Goal: Transaction & Acquisition: Obtain resource

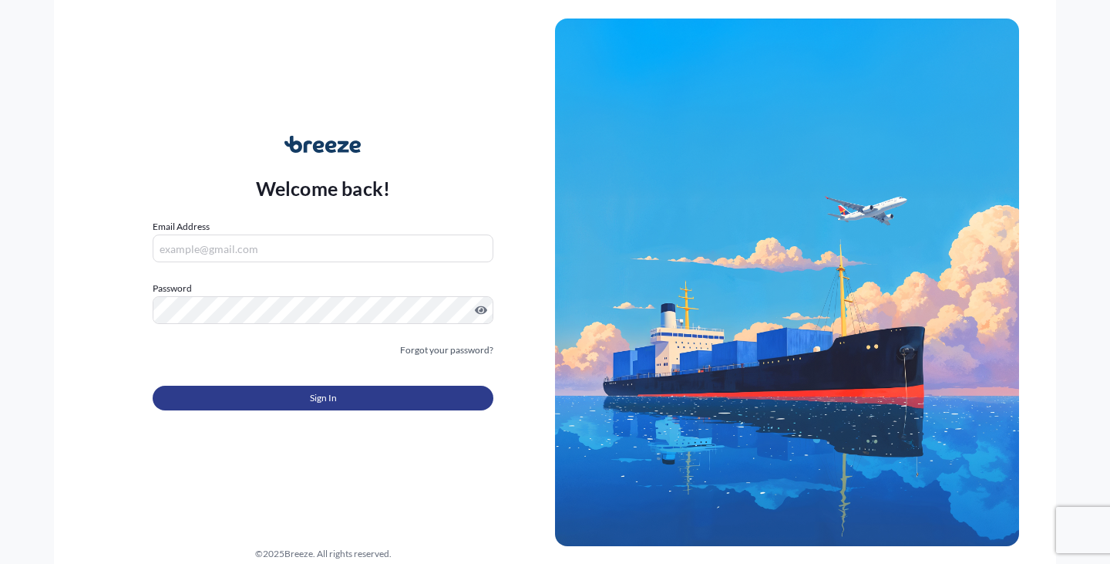
type input "[EMAIL_ADDRESS][DOMAIN_NAME]"
click at [256, 404] on button "Sign In" at bounding box center [323, 398] width 341 height 25
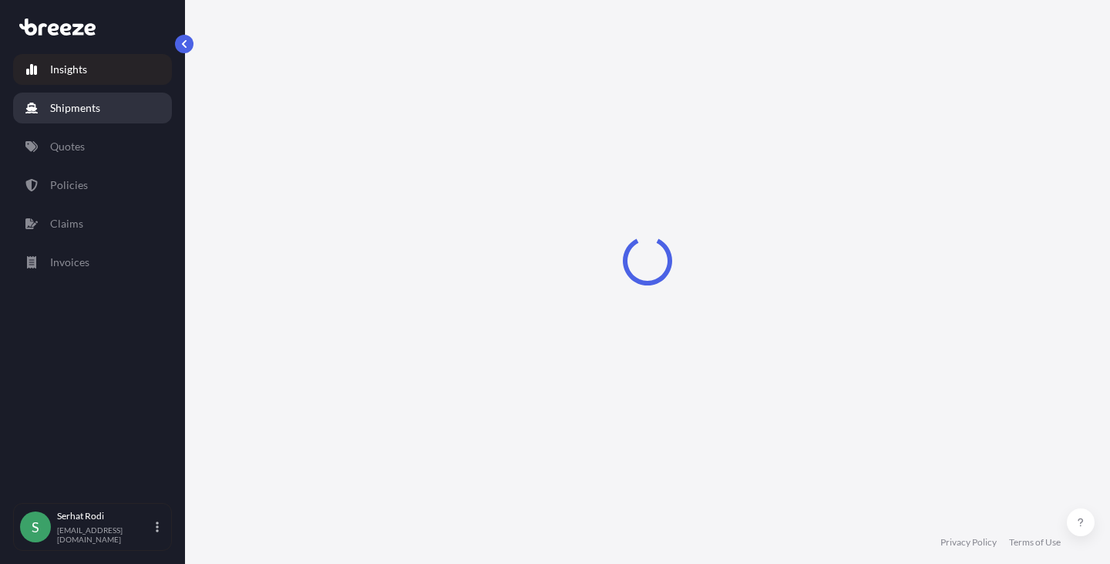
select select "2025"
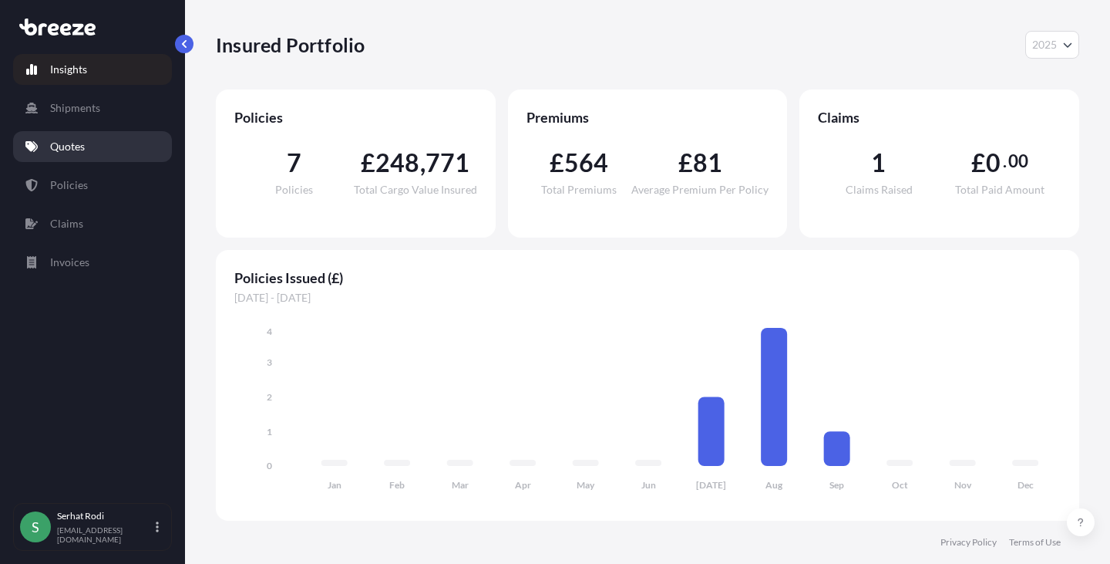
click at [71, 148] on p "Quotes" at bounding box center [67, 146] width 35 height 15
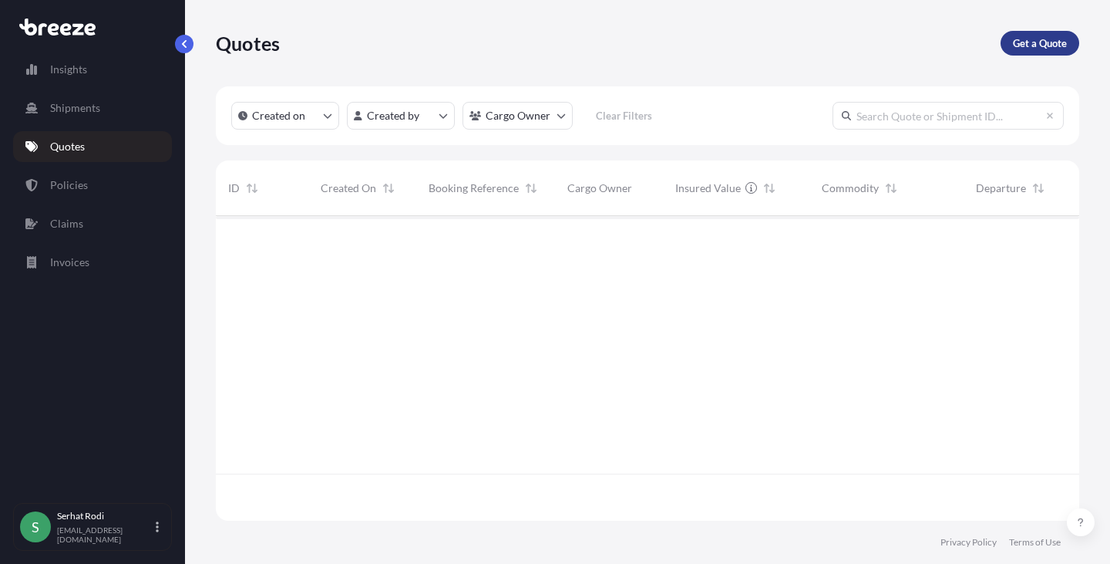
scroll to position [349, 852]
click at [1049, 45] on p "Get a Quote" at bounding box center [1040, 42] width 54 height 15
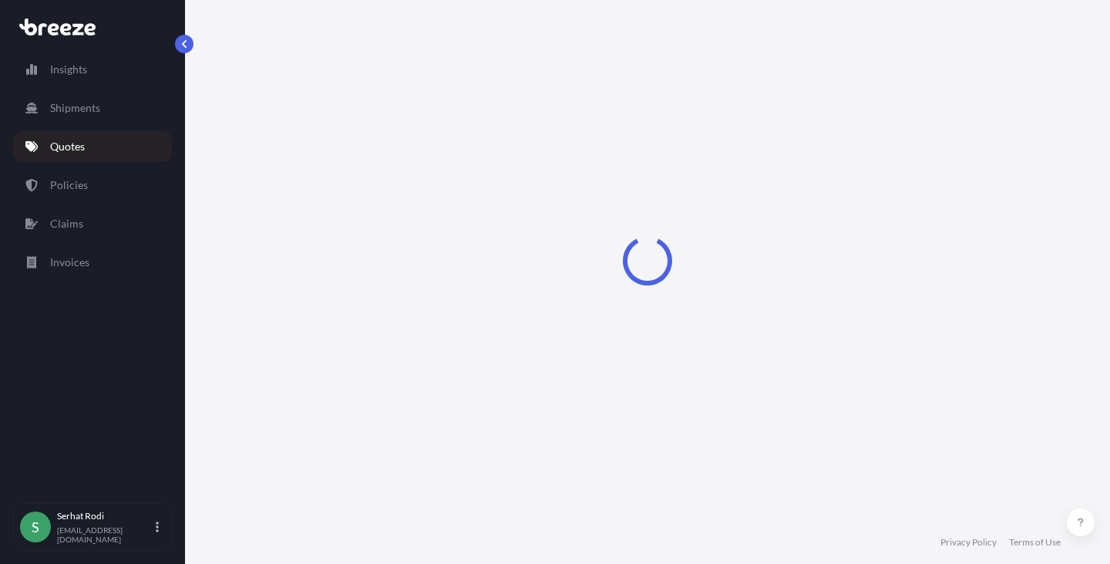
select select "Sea"
select select "1"
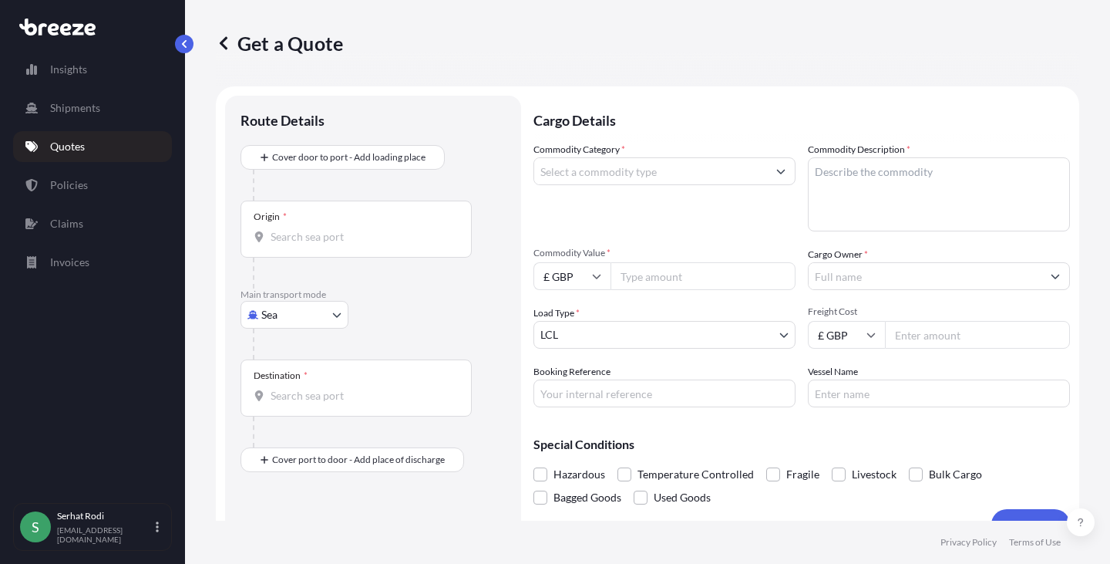
scroll to position [25, 0]
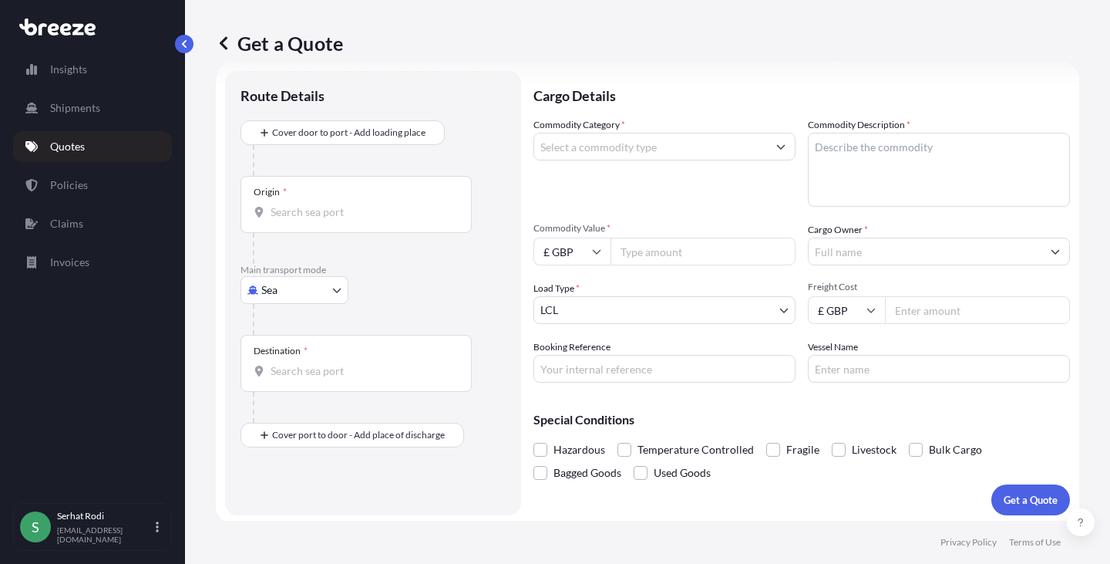
click at [289, 294] on body "Insights Shipments Quotes Policies Claims Invoices S [PERSON_NAME] [EMAIL_ADDRE…" at bounding box center [555, 282] width 1110 height 564
click at [288, 379] on span "Road" at bounding box center [282, 385] width 25 height 15
select select "Road"
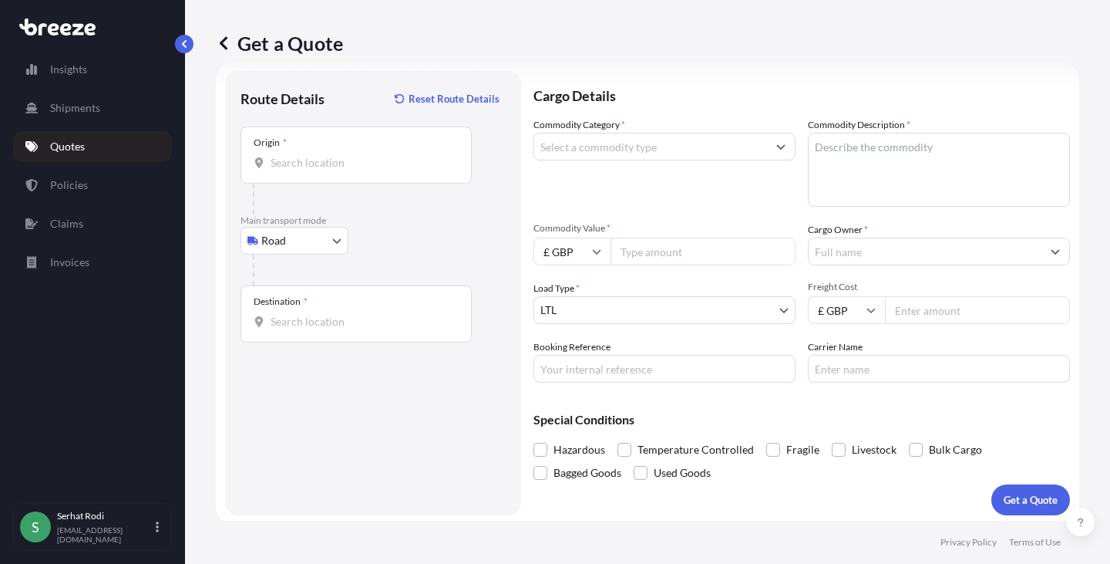
click at [298, 161] on input "Origin *" at bounding box center [362, 162] width 182 height 15
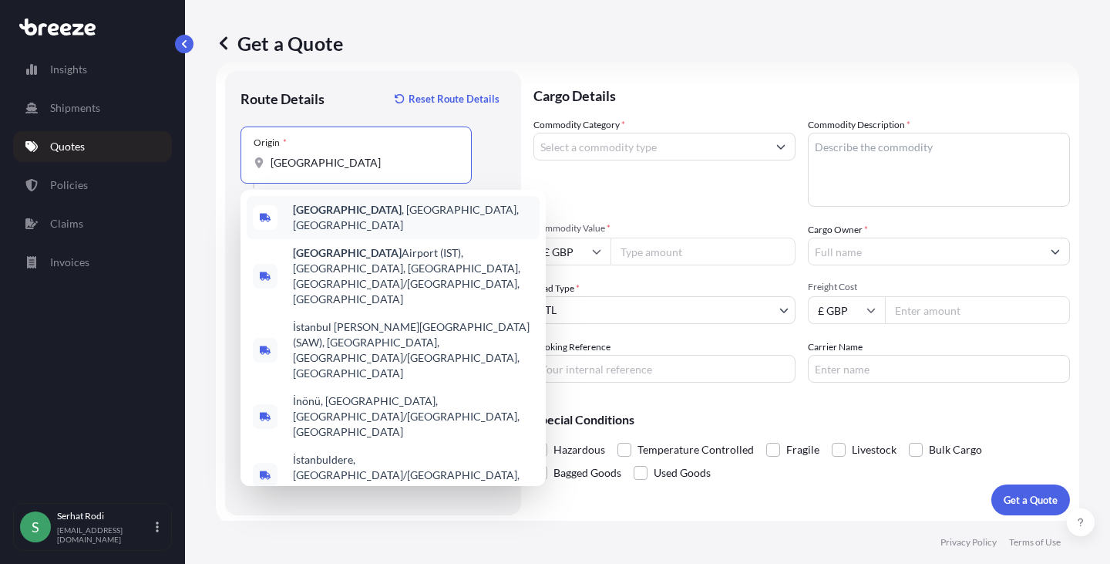
click at [323, 210] on b "[GEOGRAPHIC_DATA]" at bounding box center [347, 209] width 109 height 13
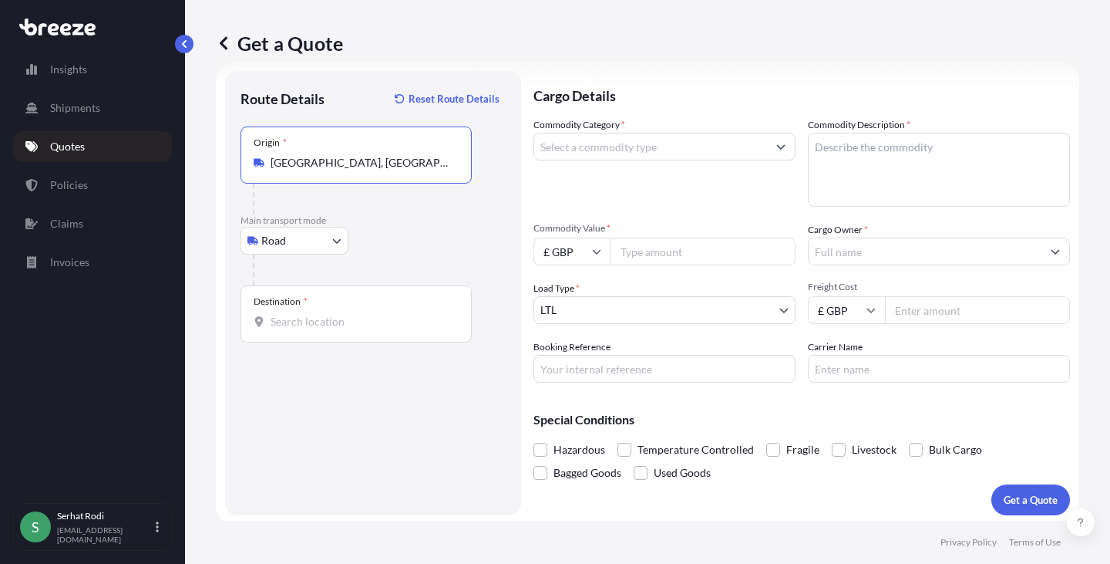
type input "[GEOGRAPHIC_DATA], [GEOGRAPHIC_DATA], [GEOGRAPHIC_DATA]"
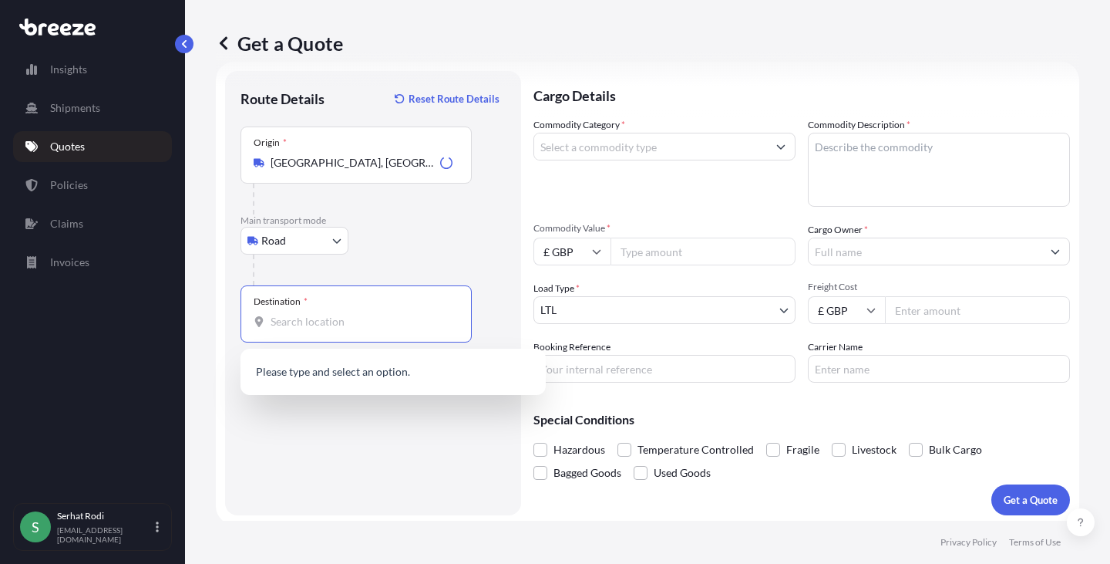
click at [326, 325] on input "Destination *" at bounding box center [362, 321] width 182 height 15
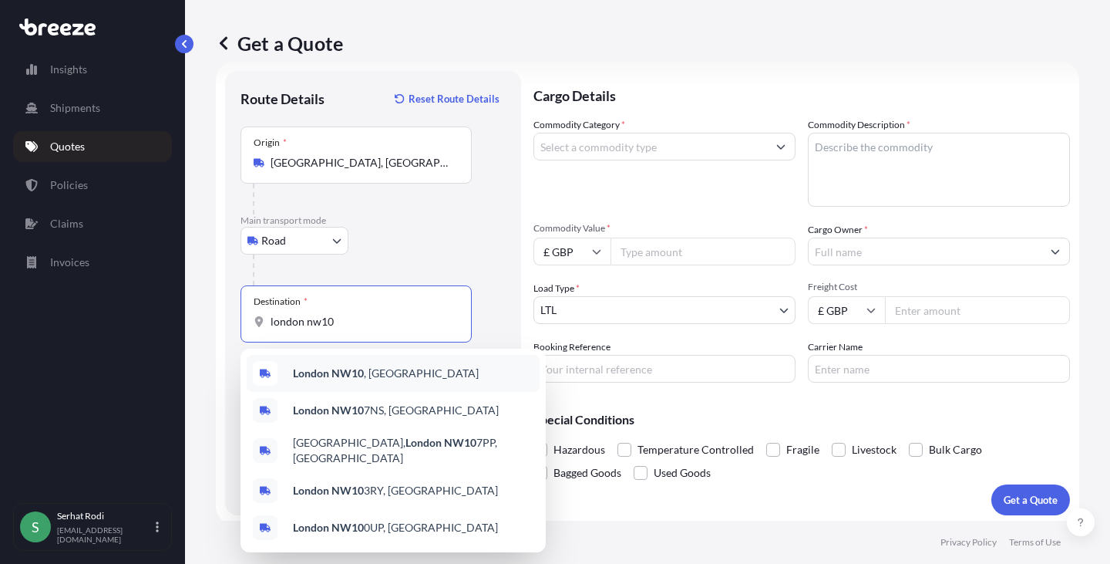
click at [332, 376] on b "London NW10" at bounding box center [328, 372] width 71 height 13
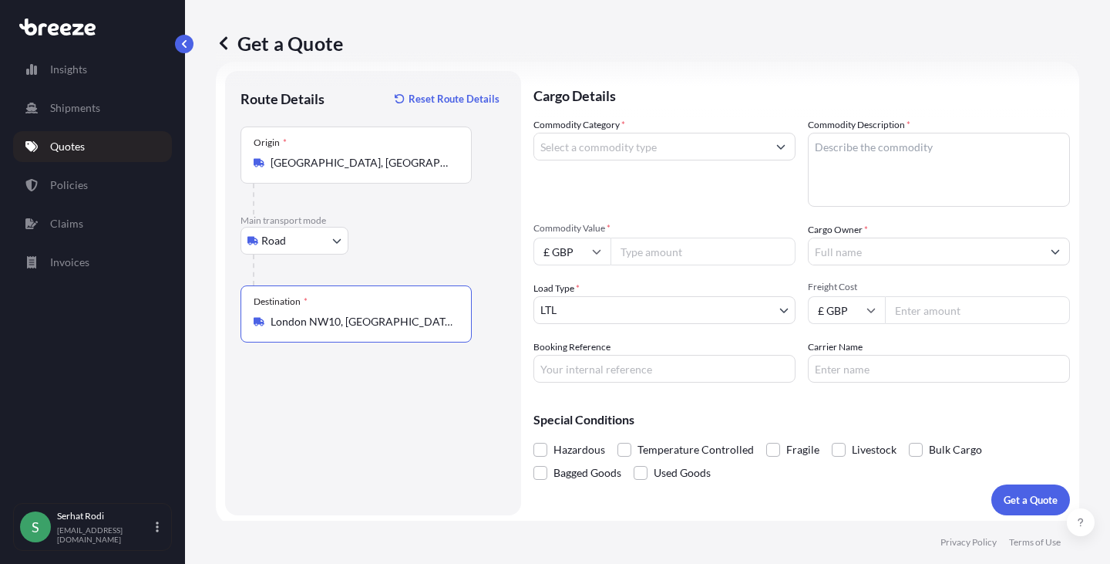
type input "London NW10, [GEOGRAPHIC_DATA]"
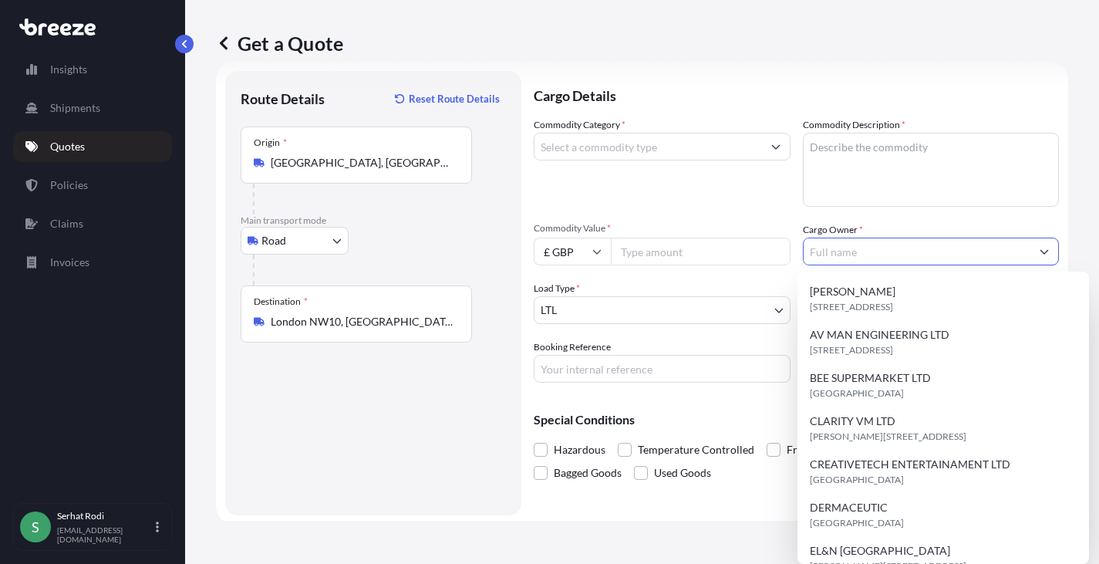
click at [870, 258] on input "Cargo Owner *" at bounding box center [916, 251] width 227 height 28
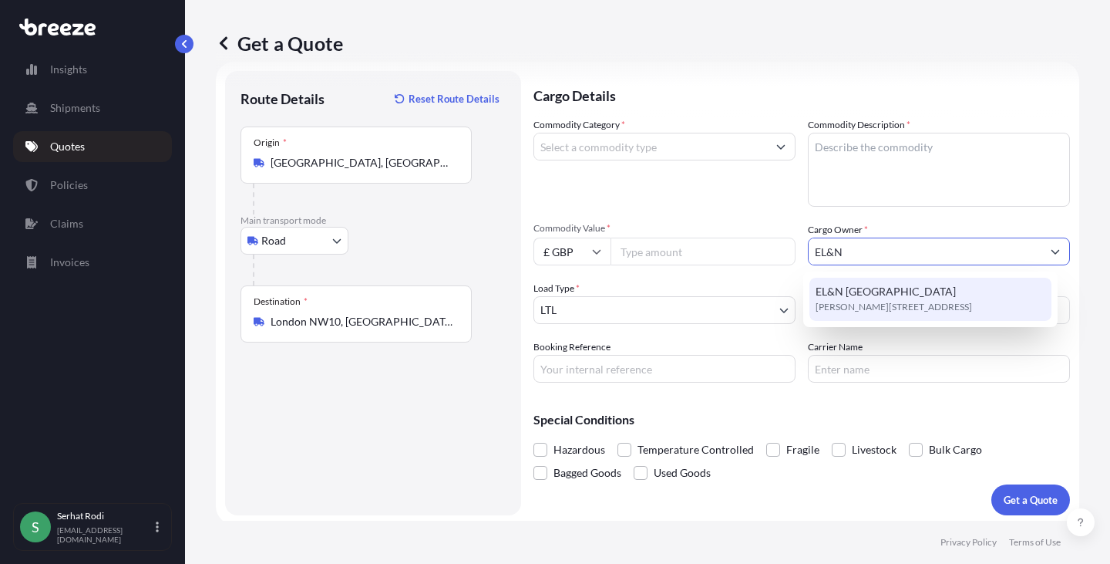
click at [867, 299] on div "[STREET_ADDRESS][PERSON_NAME]" at bounding box center [931, 299] width 243 height 43
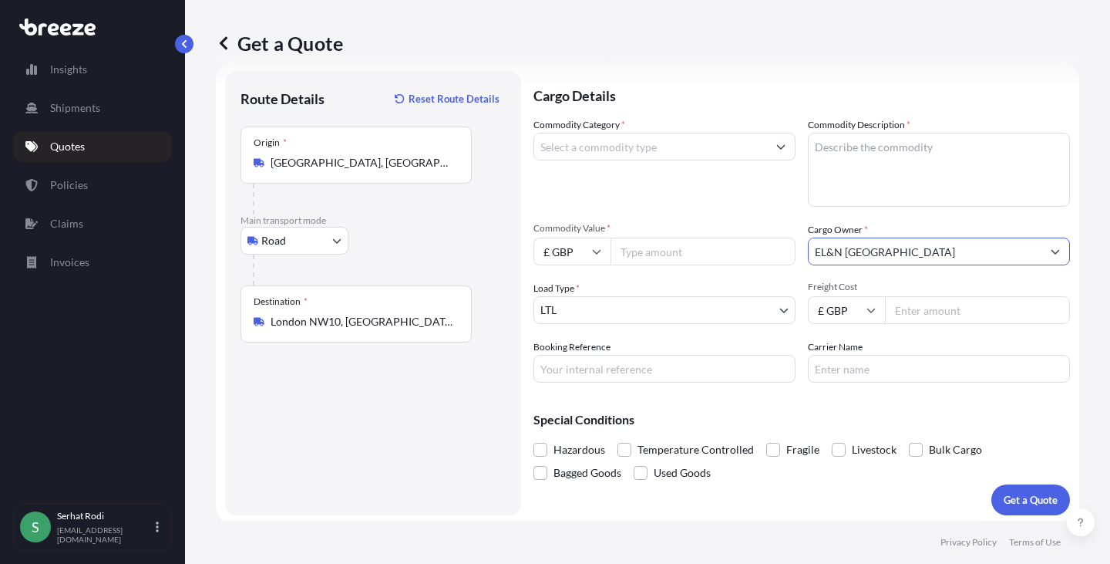
type input "EL&N [GEOGRAPHIC_DATA]"
click at [687, 374] on input "Booking Reference" at bounding box center [665, 369] width 262 height 28
paste input "FTL2500733"
type input "FTL2500733"
click at [900, 369] on input "Carrier Name" at bounding box center [939, 369] width 262 height 28
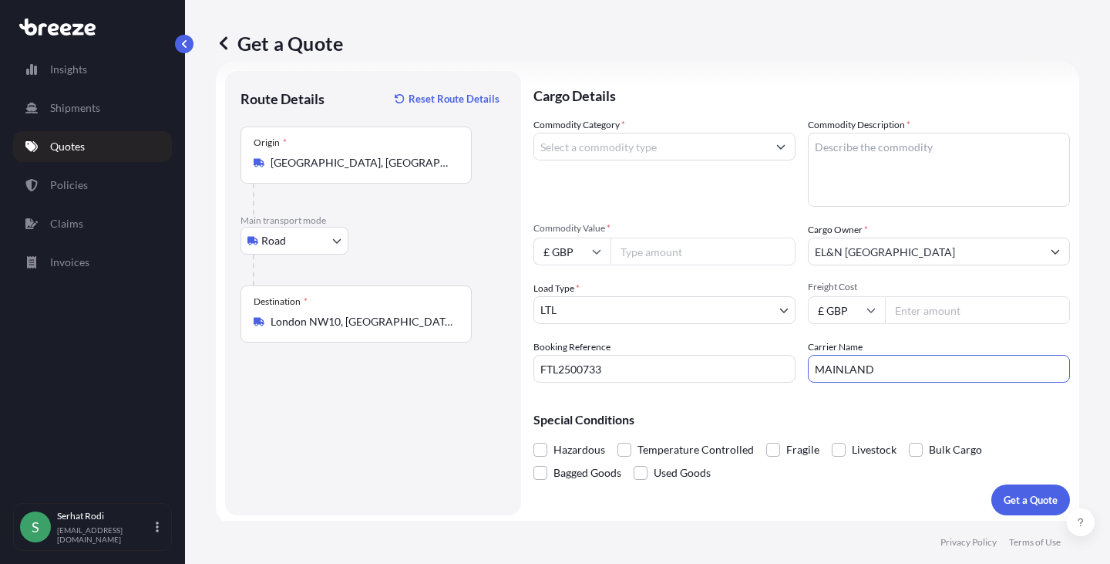
type input "MAINLAND"
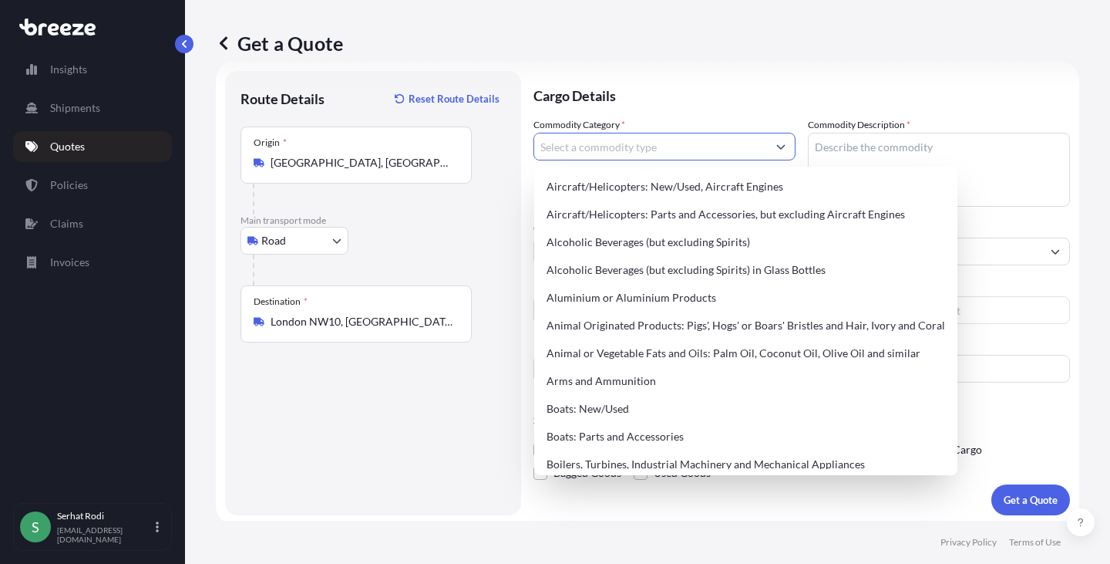
click at [637, 149] on input "Commodity Category *" at bounding box center [650, 147] width 233 height 28
click at [893, 153] on textarea "Commodity Description *" at bounding box center [939, 170] width 262 height 74
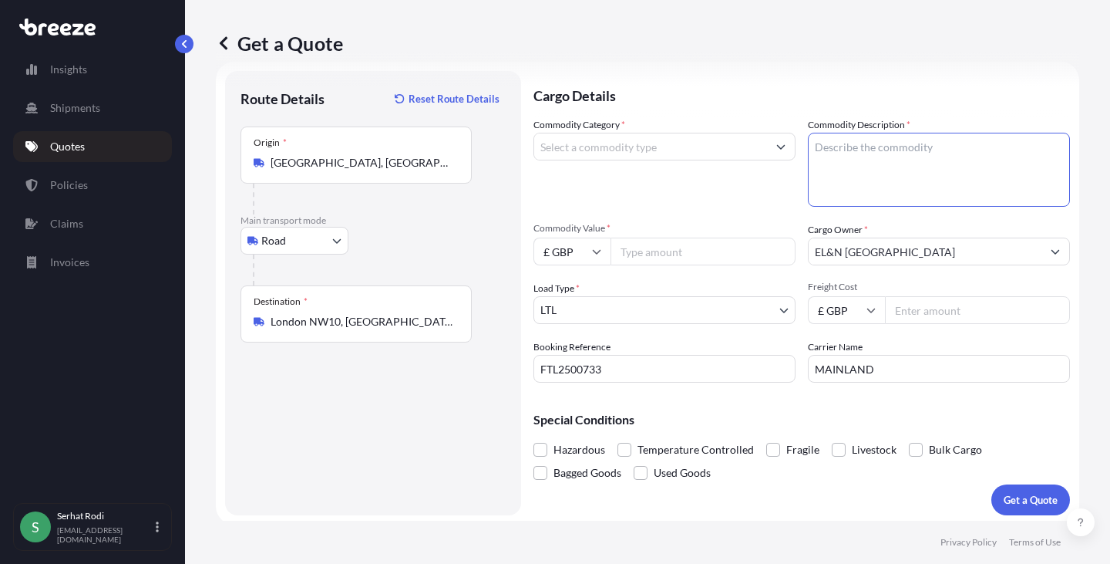
paste textarea "940360100000"
type textarea "940360100000"
click at [649, 151] on input "Commodity Category *" at bounding box center [650, 147] width 233 height 28
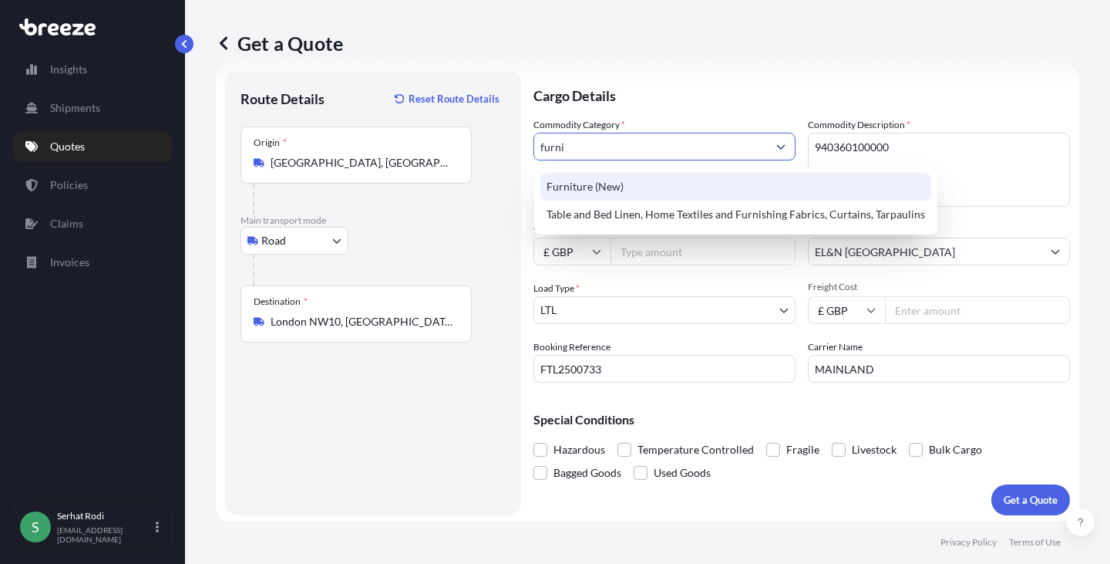
click at [621, 191] on div "Furniture (New)" at bounding box center [735, 187] width 391 height 28
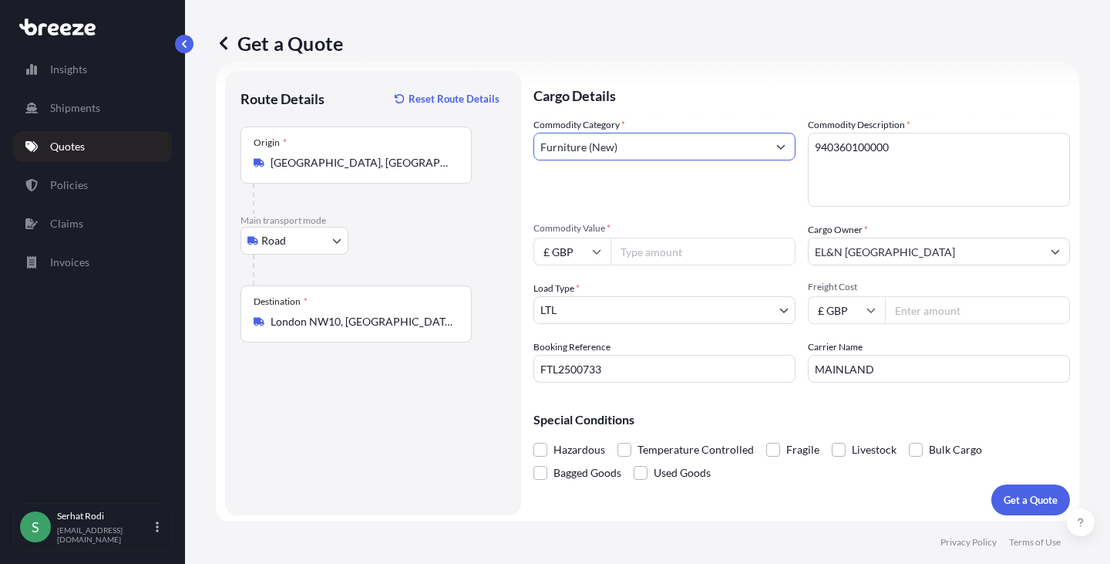
type input "Furniture (New)"
click at [918, 153] on textarea "940360100000" at bounding box center [939, 170] width 262 height 74
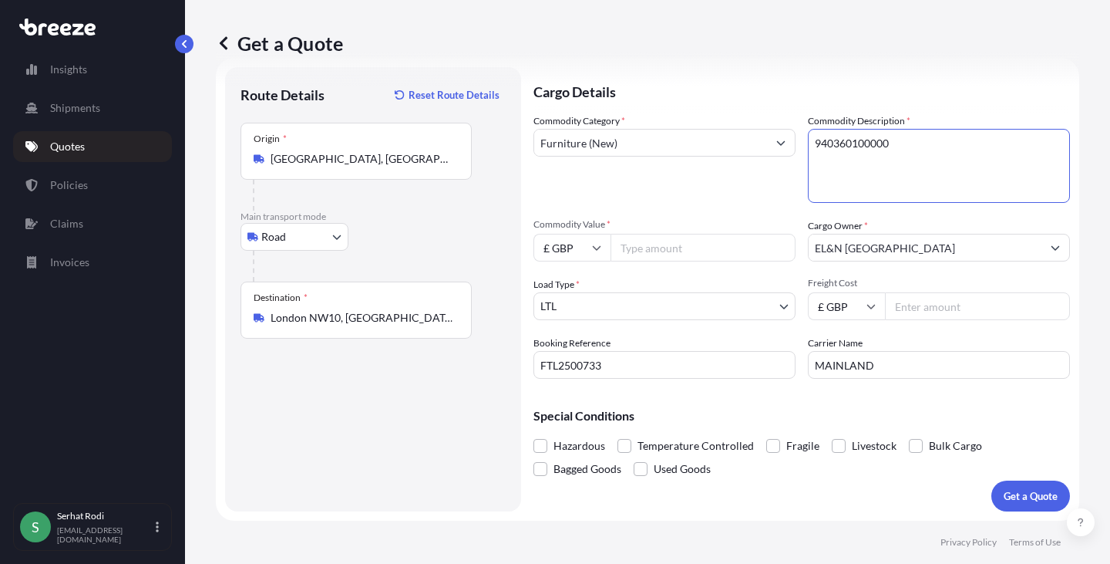
click at [727, 248] on input "Commodity Value *" at bounding box center [703, 248] width 185 height 28
type input "500"
click at [914, 307] on input "Freight Cost" at bounding box center [977, 306] width 185 height 28
type input "1500"
click at [1029, 49] on div "Get a Quote" at bounding box center [648, 43] width 864 height 25
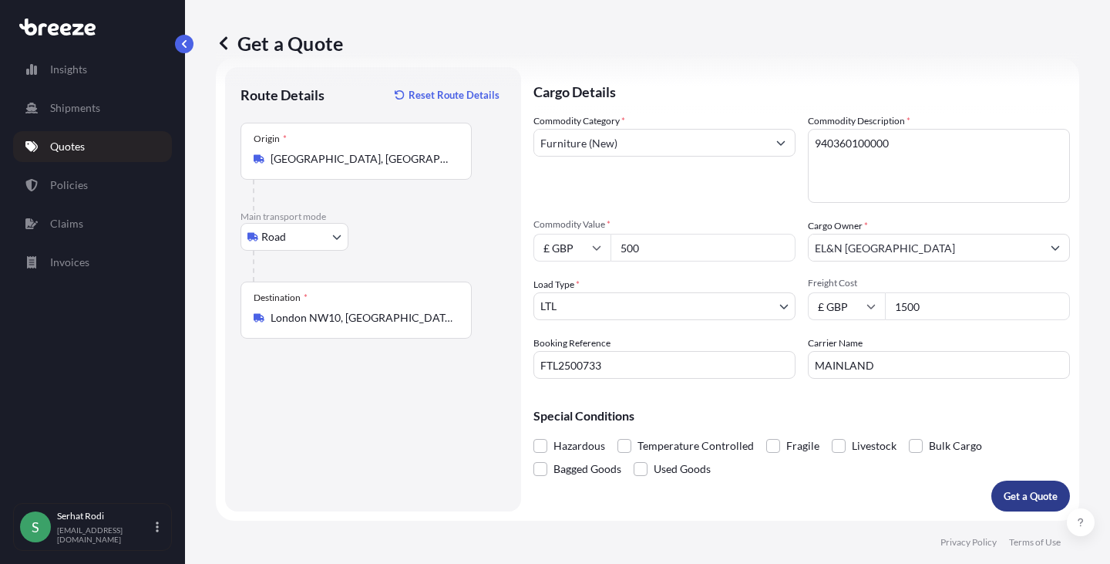
click at [1028, 508] on button "Get a Quote" at bounding box center [1031, 495] width 79 height 31
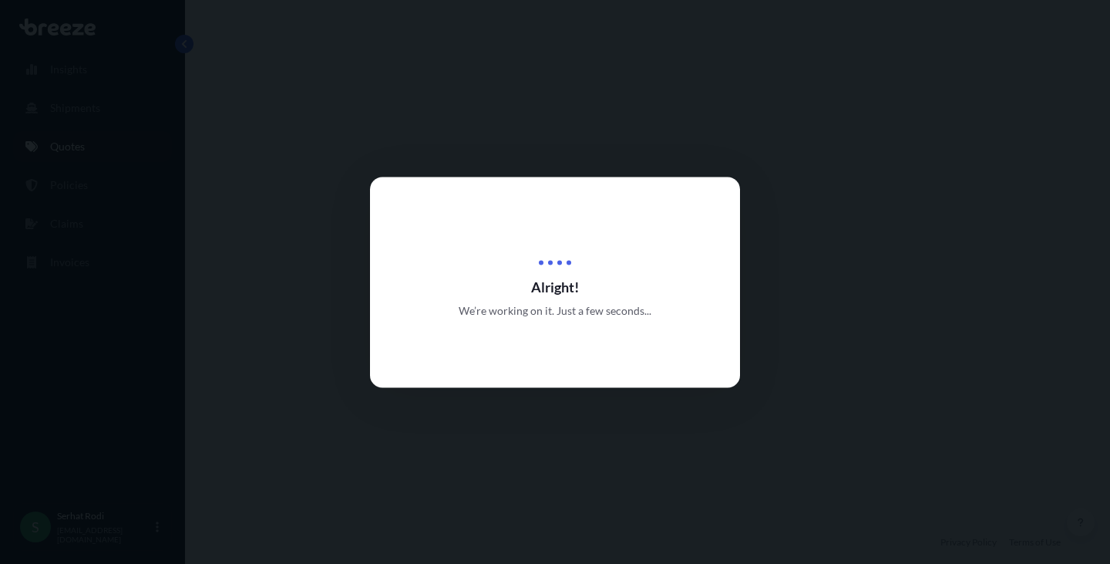
select select "Road"
select select "1"
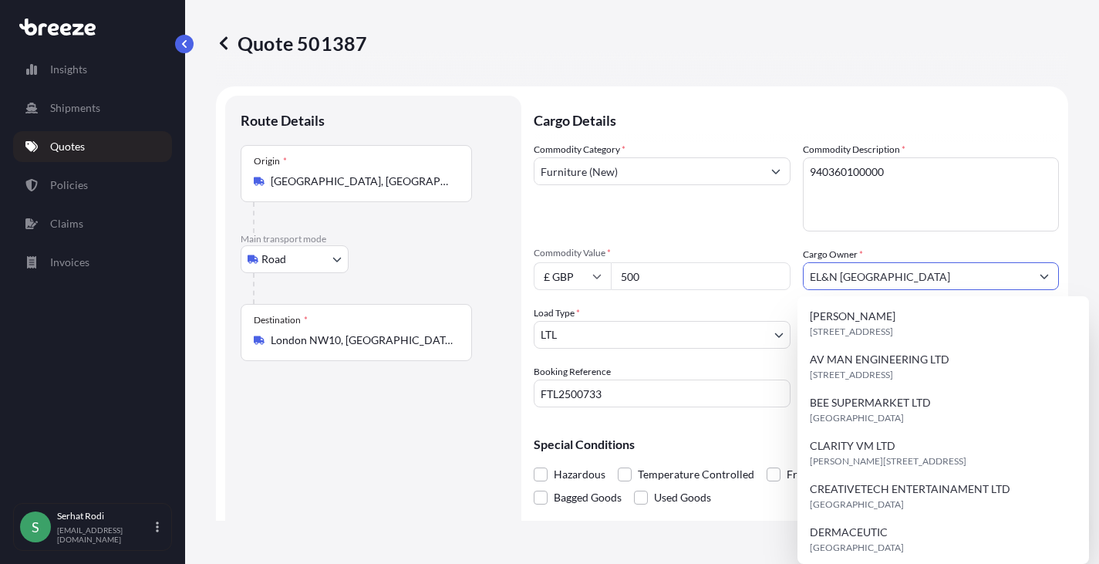
click at [932, 282] on input "EL&N [GEOGRAPHIC_DATA]" at bounding box center [916, 276] width 227 height 28
drag, startPoint x: 911, startPoint y: 277, endPoint x: 686, endPoint y: 260, distance: 225.0
click at [690, 262] on div "Commodity Category * Furniture (New) Commodity Description * 940360100000 Commo…" at bounding box center [796, 274] width 525 height 265
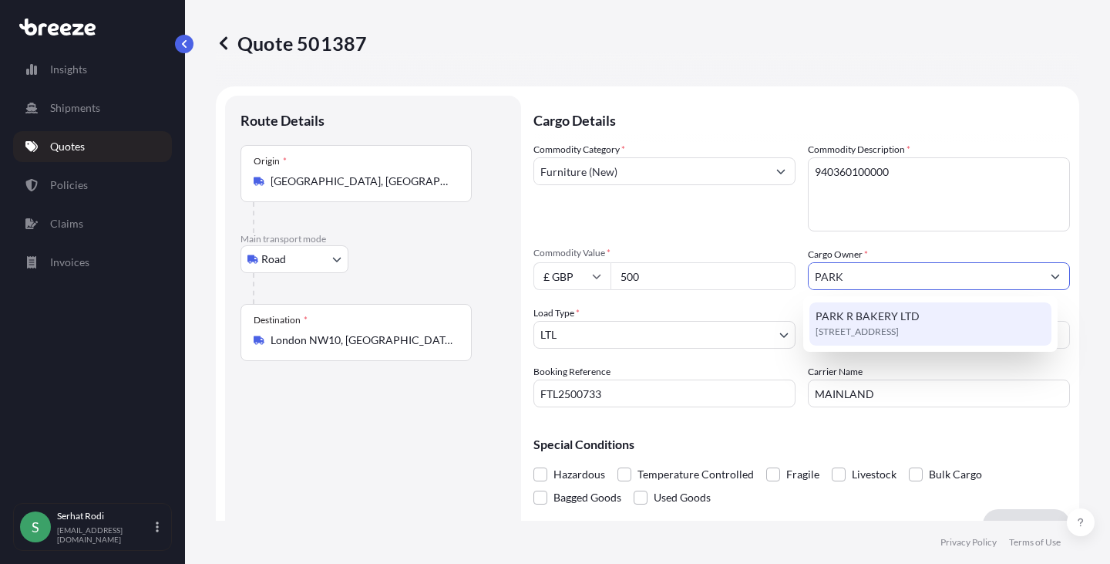
click at [900, 322] on span "PARK R BAKERY LTD" at bounding box center [868, 315] width 104 height 15
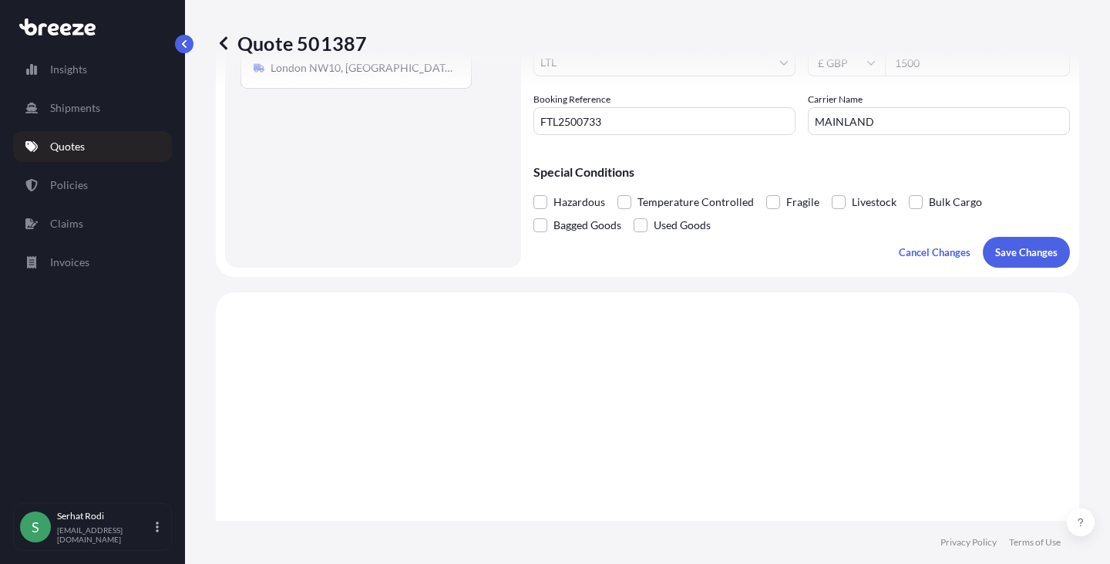
scroll to position [308, 0]
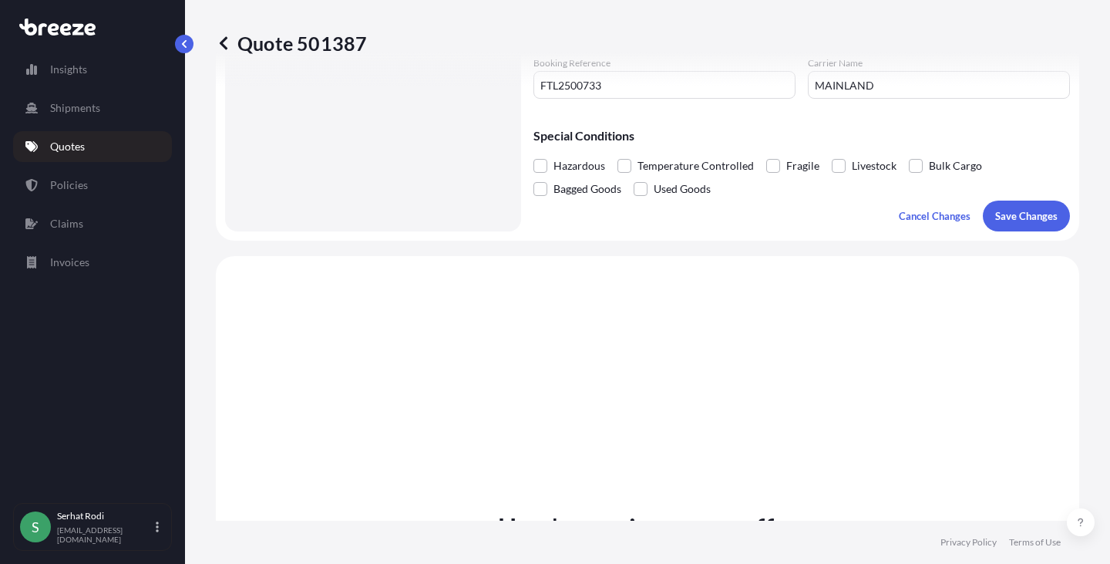
type input "PARK R BAKERY LTD"
click at [1016, 222] on p "Save Changes" at bounding box center [1026, 215] width 62 height 15
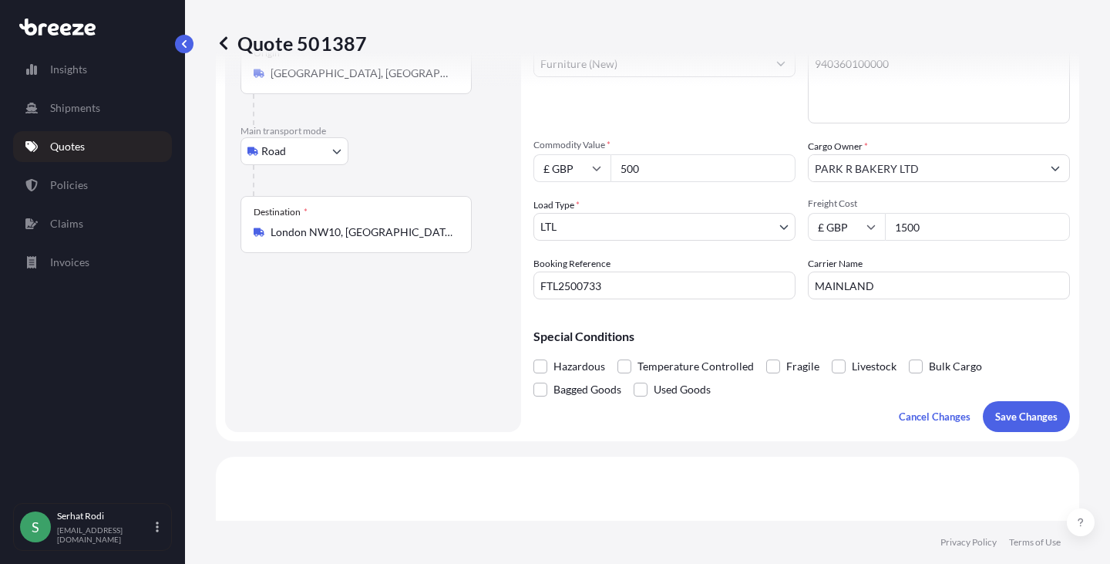
select select "Road"
select select "1"
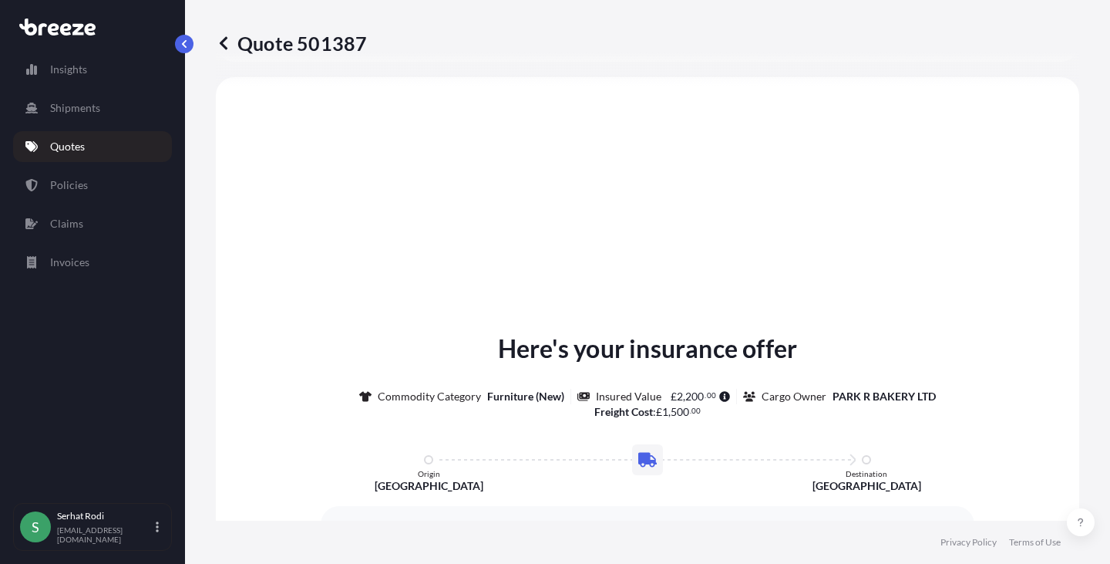
scroll to position [256, 0]
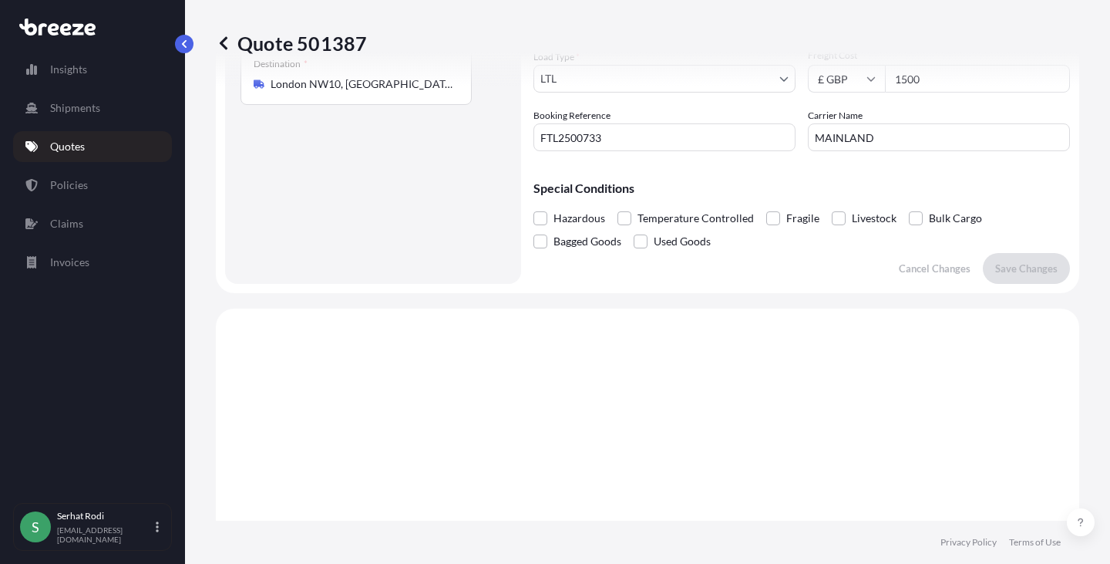
drag, startPoint x: 936, startPoint y: 80, endPoint x: 818, endPoint y: 78, distance: 118.0
click at [818, 78] on div "Quote 501387" at bounding box center [648, 43] width 864 height 86
click at [925, 78] on div "Quote 501387" at bounding box center [648, 43] width 864 height 86
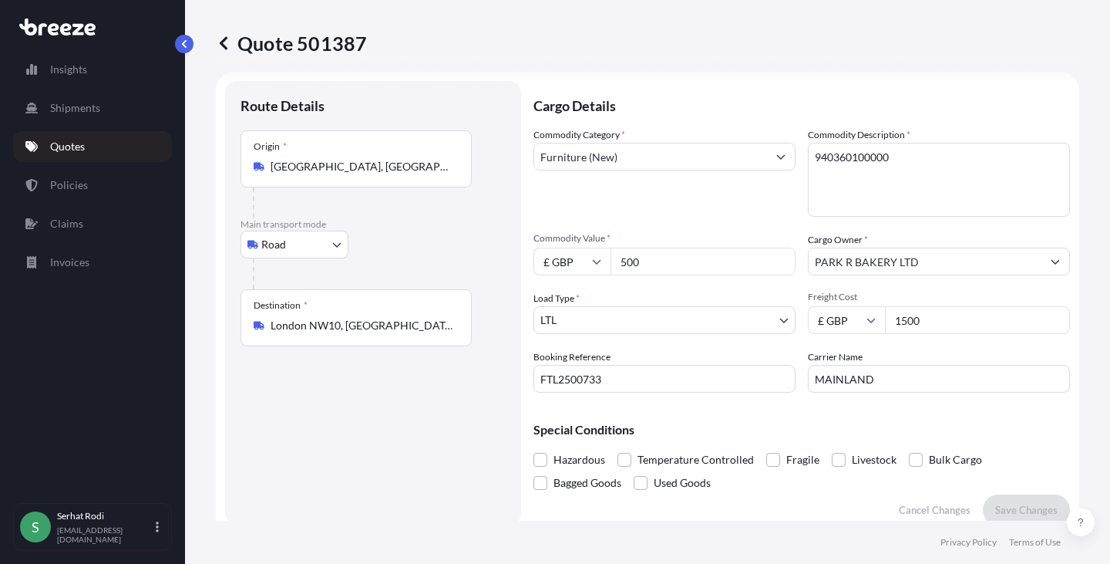
scroll to position [0, 0]
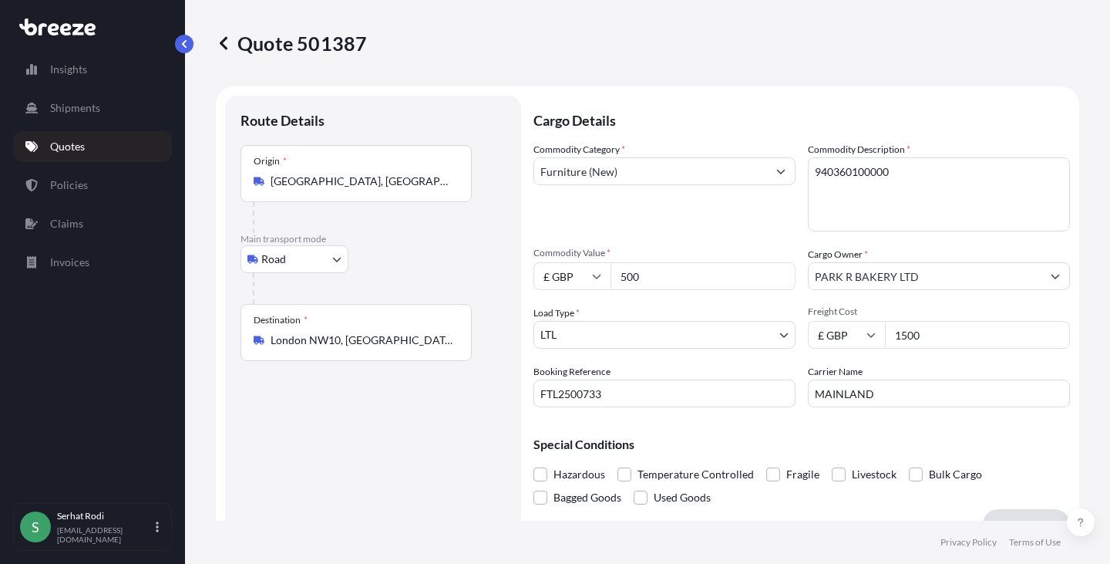
click at [898, 338] on input "1500" at bounding box center [977, 335] width 185 height 28
drag, startPoint x: 919, startPoint y: 335, endPoint x: 666, endPoint y: 329, distance: 253.0
click at [679, 331] on div "Commodity Category * Furniture (New) Commodity Description * 940360100000 Commo…" at bounding box center [802, 274] width 537 height 265
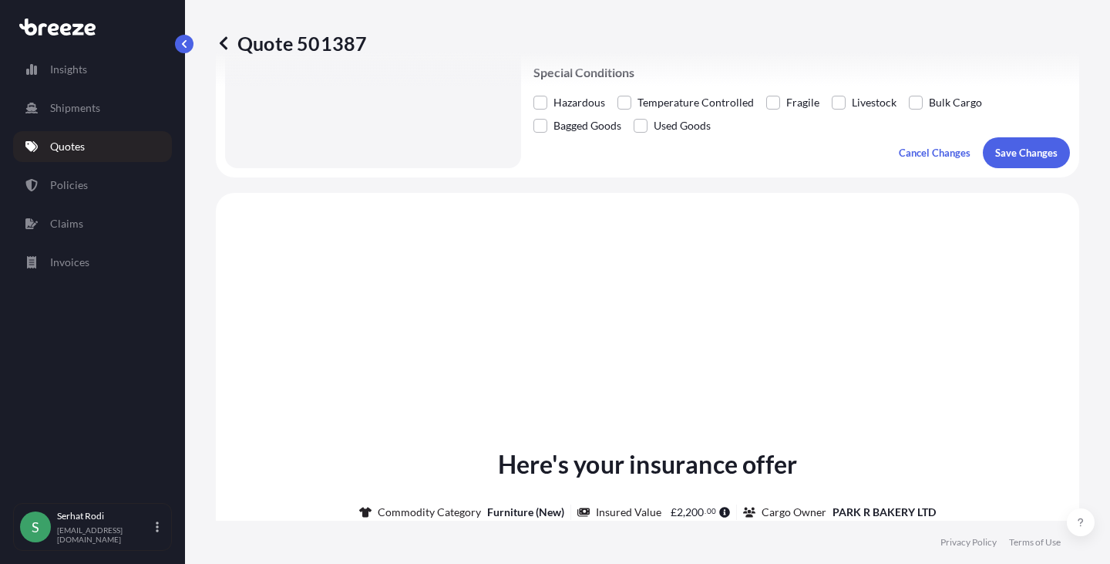
scroll to position [386, 0]
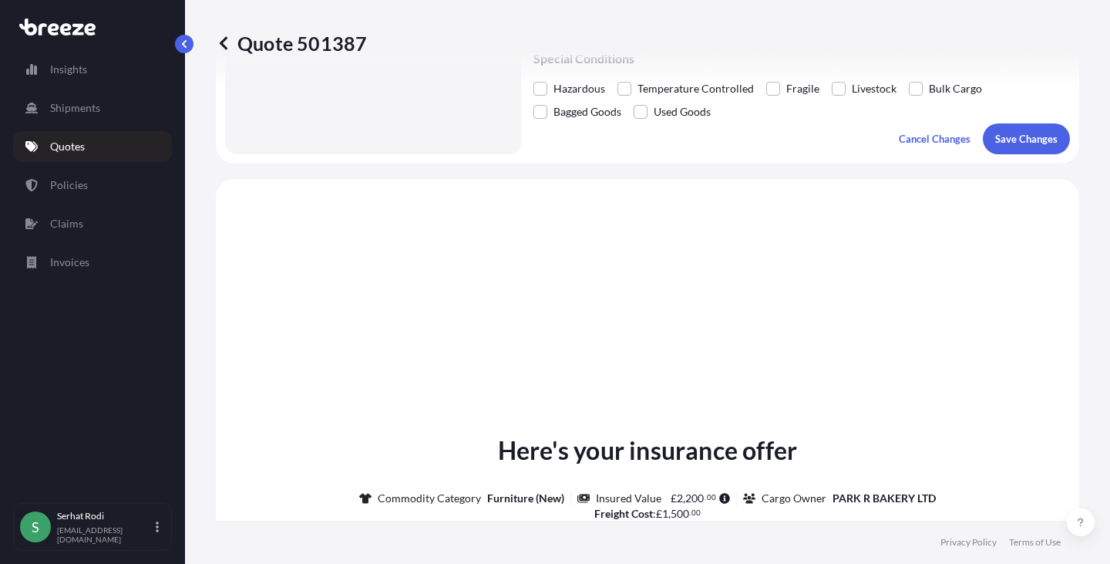
type input "1200"
click at [1025, 140] on p "Save Changes" at bounding box center [1026, 138] width 62 height 15
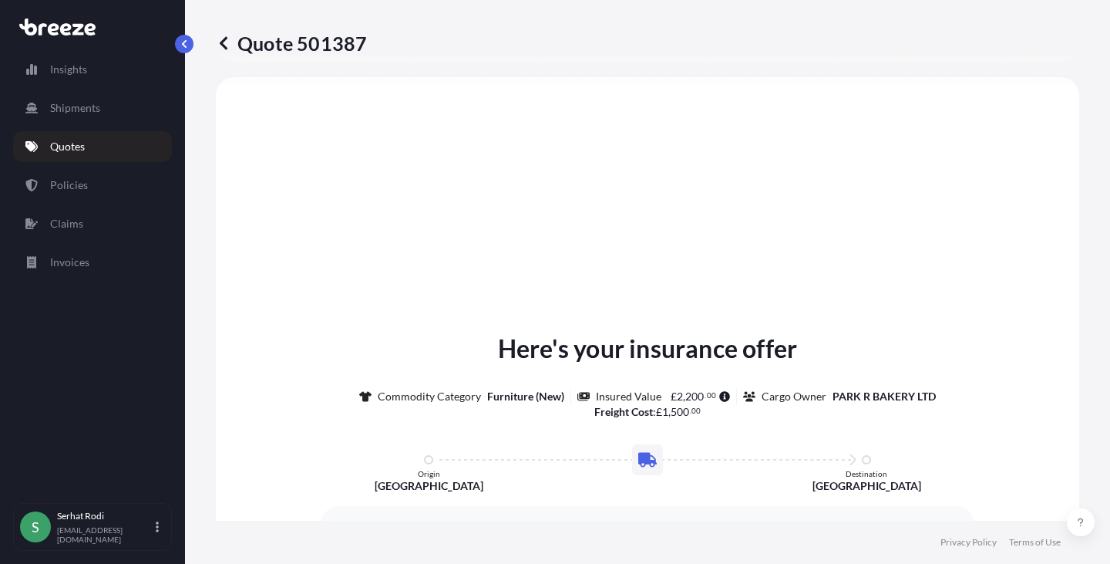
select select "Road"
select select "1"
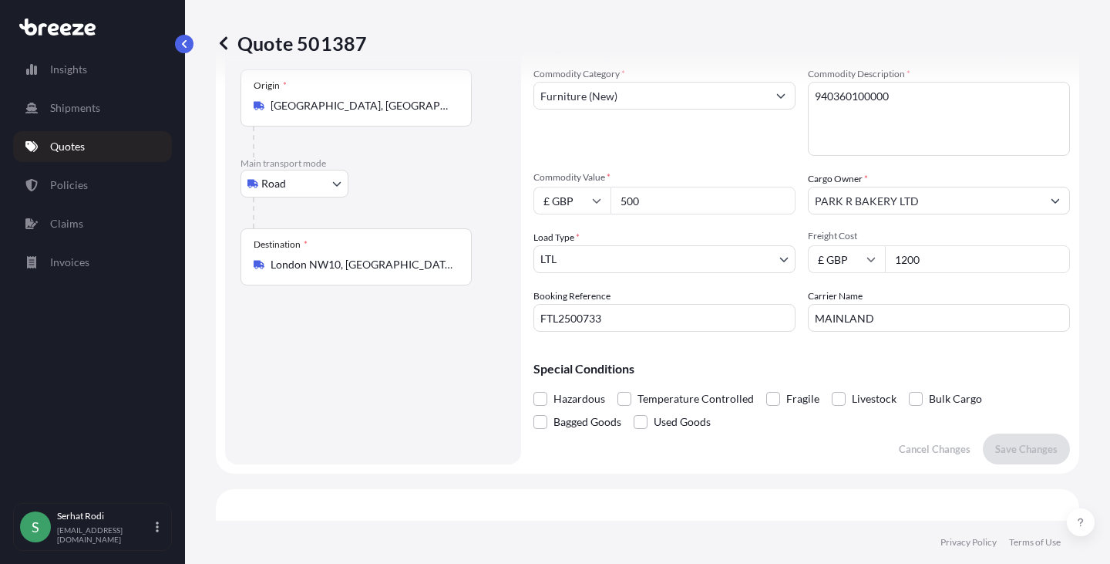
scroll to position [25, 0]
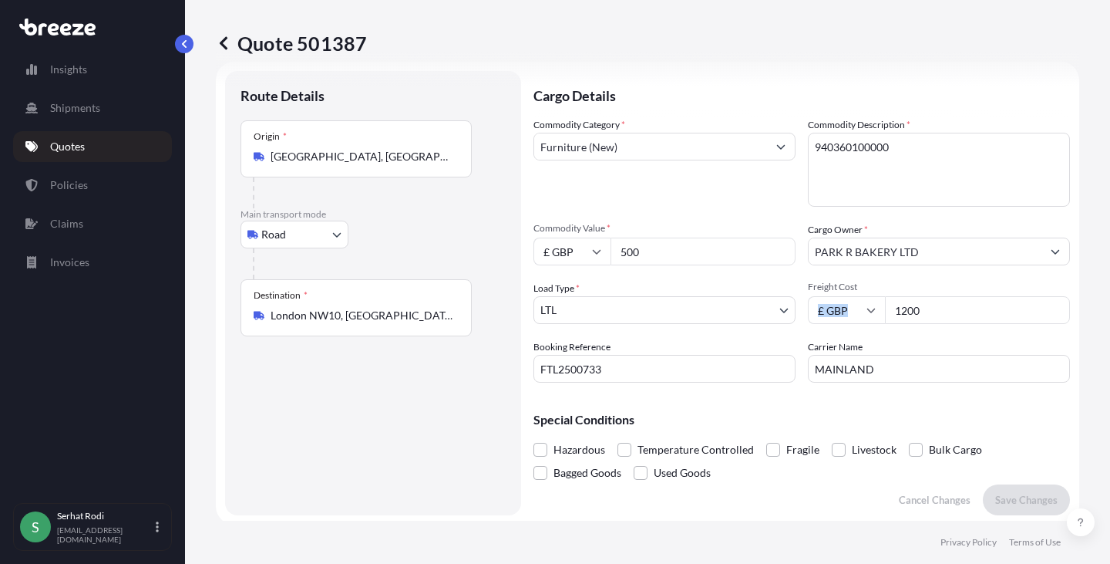
click at [928, 298] on div "Freight Cost £ GBP 1200" at bounding box center [939, 302] width 262 height 43
click at [924, 304] on input "1200" at bounding box center [977, 310] width 185 height 28
type input "1000"
click at [1014, 504] on p "Save Changes" at bounding box center [1026, 499] width 62 height 15
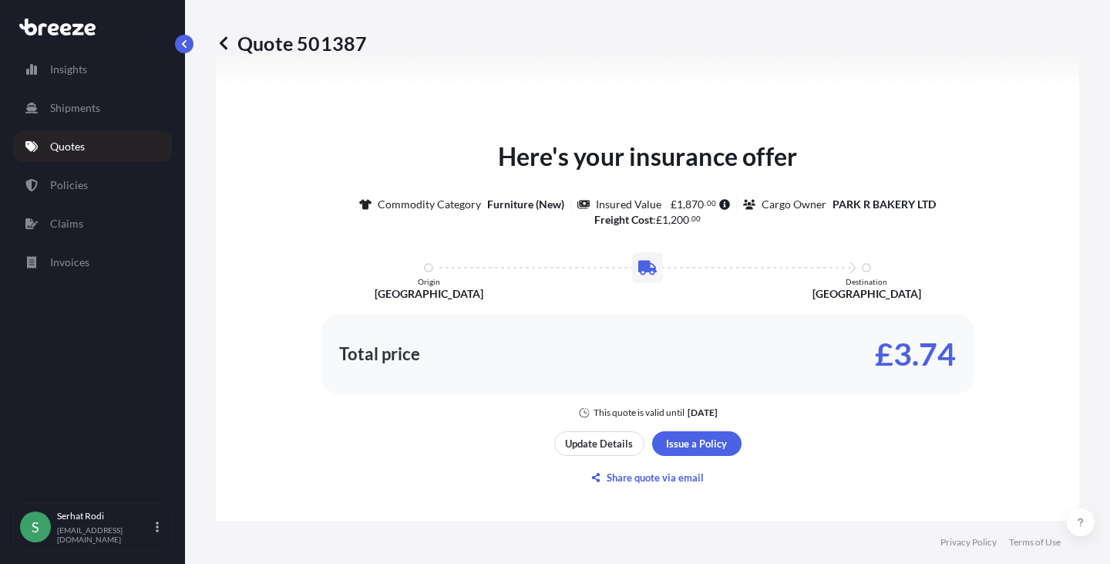
select select "Road"
select select "1"
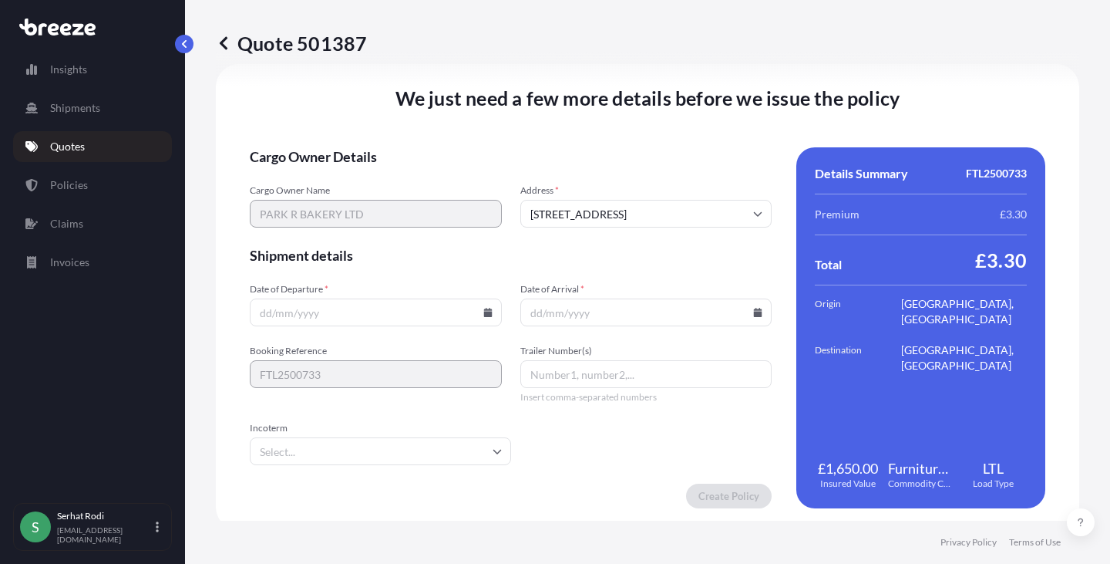
scroll to position [1923, 0]
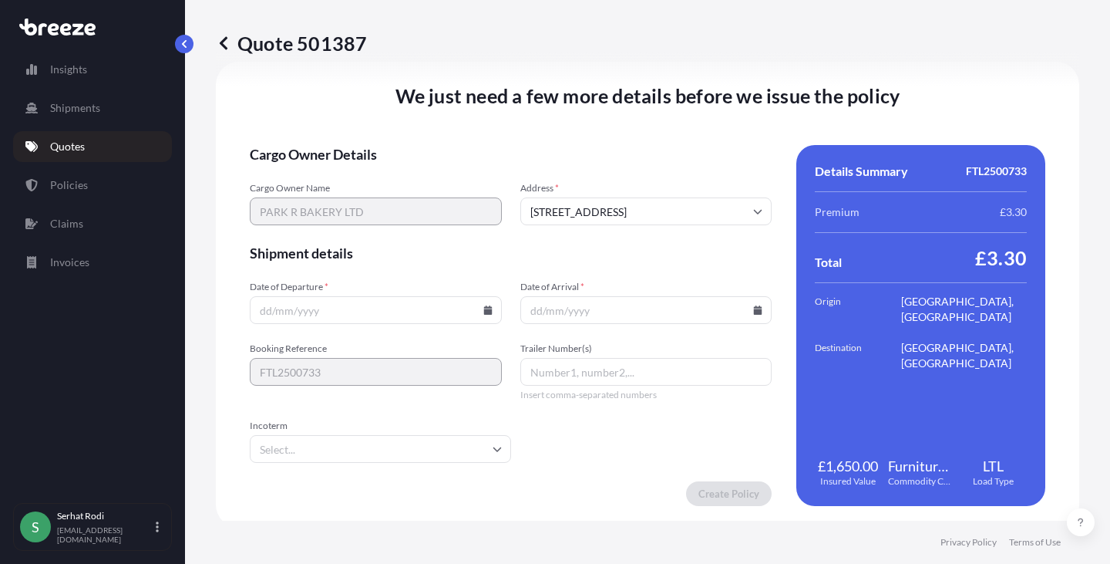
click at [492, 311] on input "Date of Departure *" at bounding box center [376, 310] width 252 height 28
click at [485, 309] on icon at bounding box center [487, 309] width 8 height 9
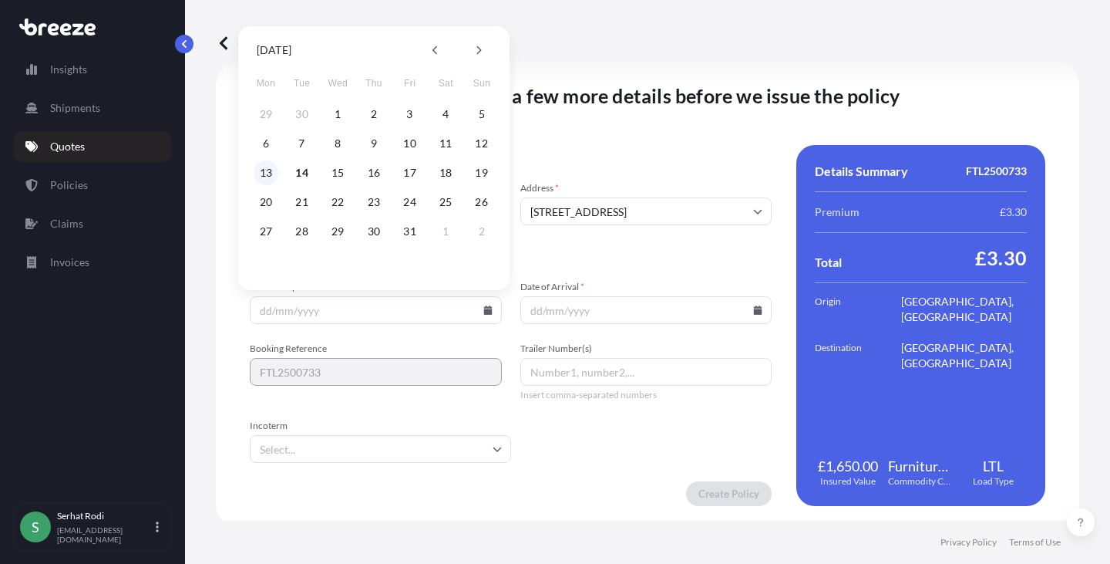
click at [271, 172] on button "13" at bounding box center [266, 172] width 25 height 25
type input "[DATE]"
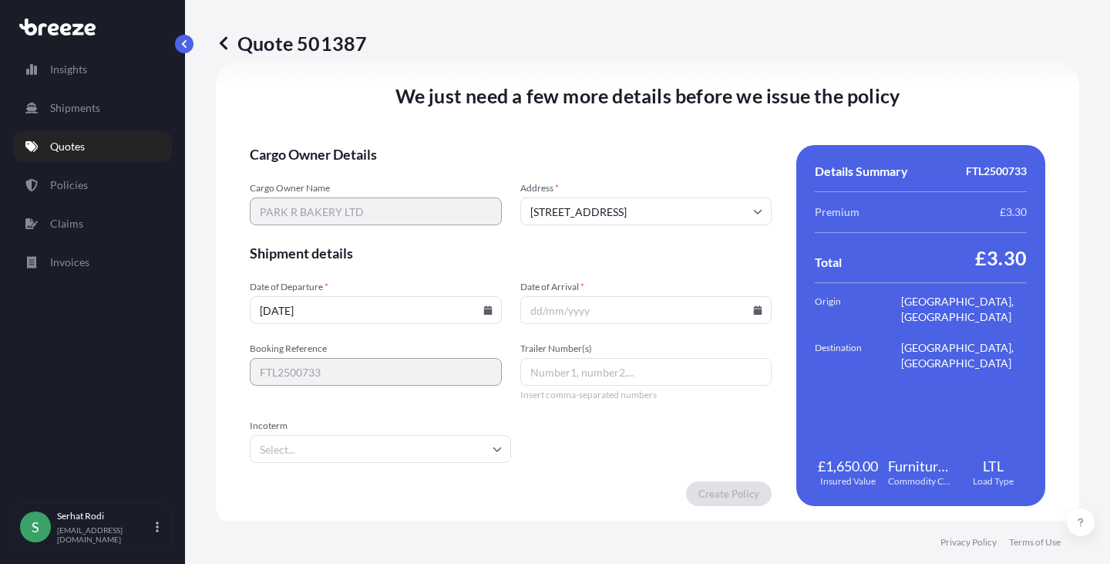
click at [754, 313] on icon at bounding box center [758, 309] width 8 height 9
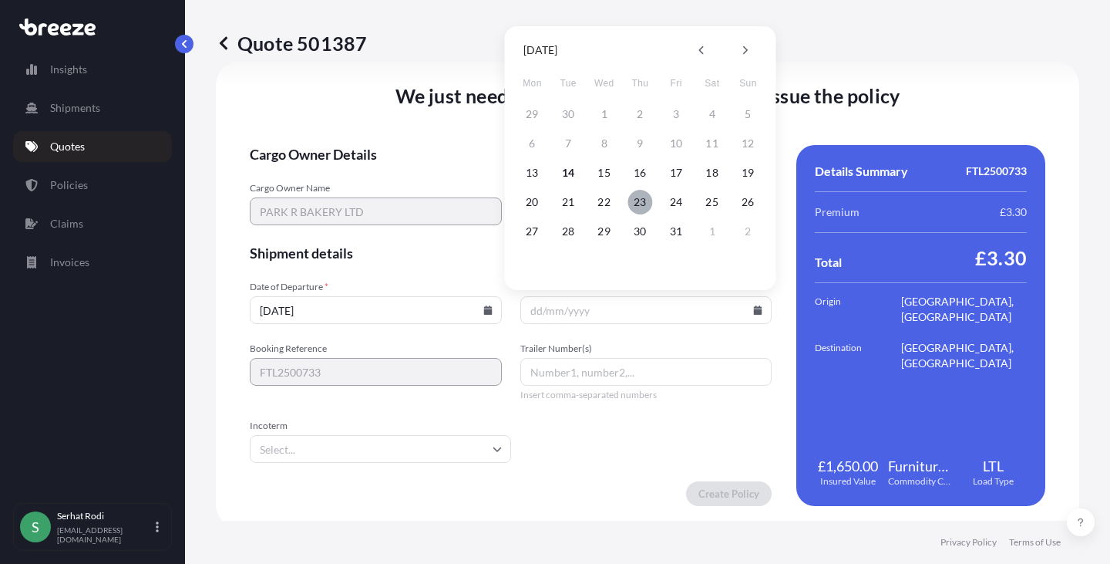
click at [642, 201] on button "23" at bounding box center [640, 202] width 25 height 25
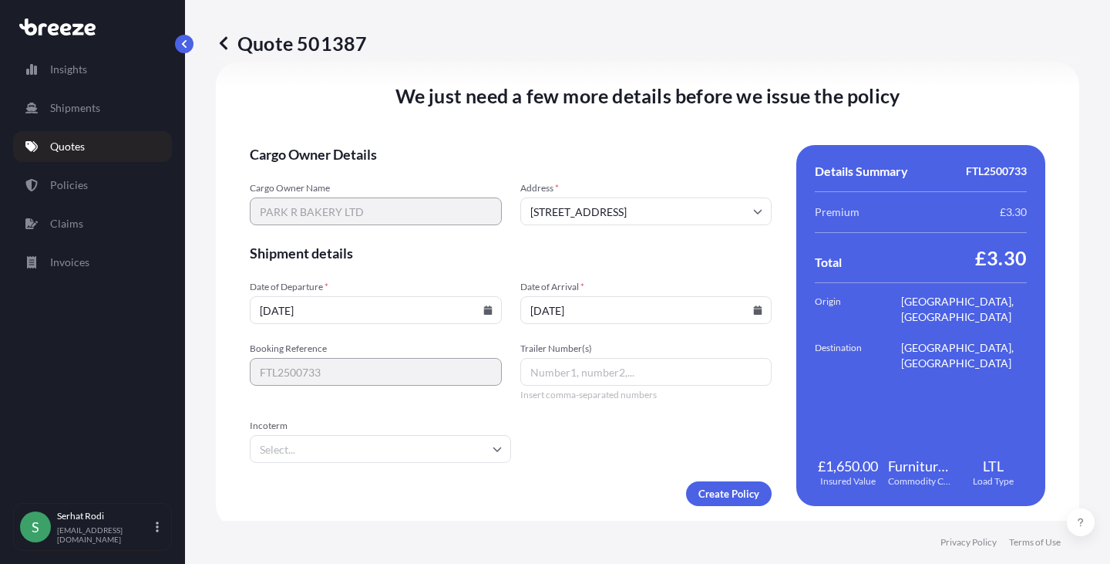
click at [752, 316] on input "[DATE]" at bounding box center [646, 310] width 252 height 28
click at [754, 306] on icon at bounding box center [758, 309] width 8 height 9
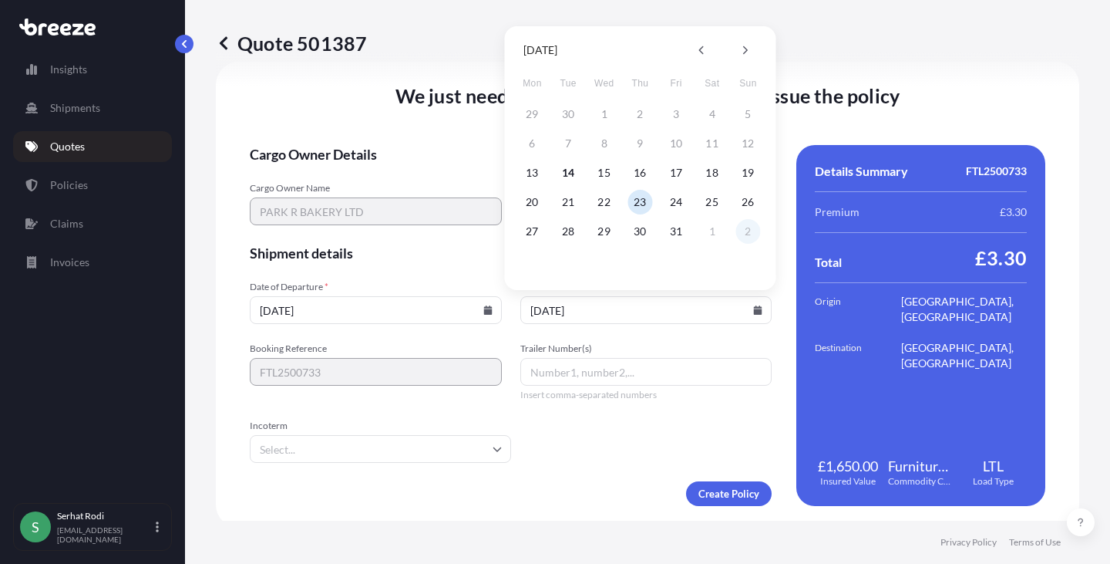
click at [744, 233] on button "2" at bounding box center [748, 231] width 25 height 25
type input "[DATE]"
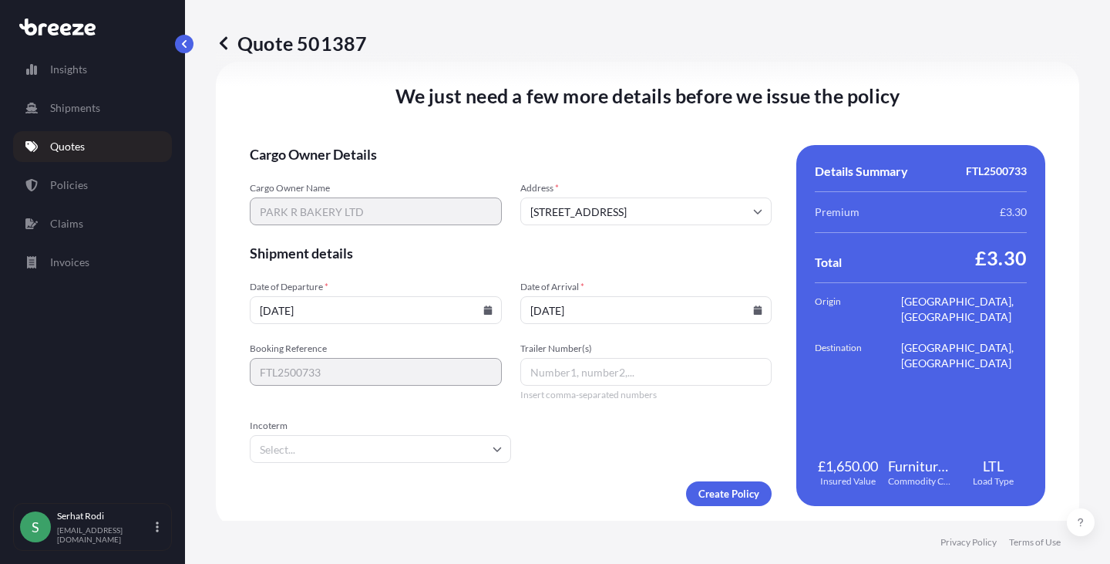
click at [573, 371] on input "Trailer Number(s)" at bounding box center [646, 372] width 252 height 28
click at [540, 367] on input "Trailer Number(s)" at bounding box center [646, 372] width 252 height 28
paste input "14GF365"
type input "14GF365"
click at [436, 445] on input "Incoterm" at bounding box center [380, 449] width 261 height 28
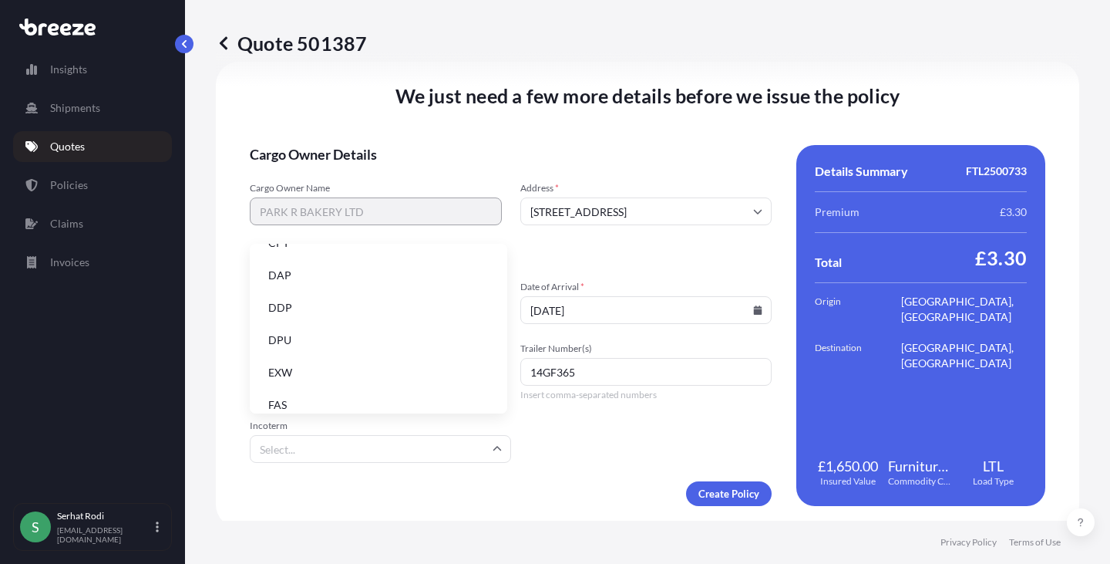
scroll to position [154, 0]
click at [321, 342] on li "EXW" at bounding box center [378, 336] width 245 height 29
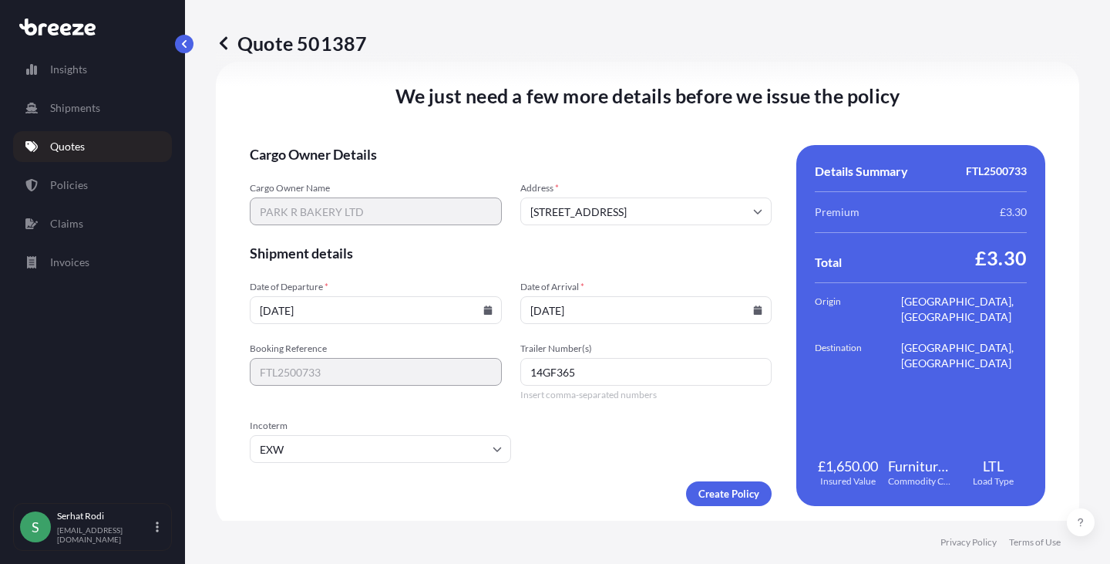
click at [602, 451] on form "Cargo Owner Details Cargo Owner Name PARK R BAKERY LTD Address * [STREET_ADDRES…" at bounding box center [511, 325] width 522 height 361
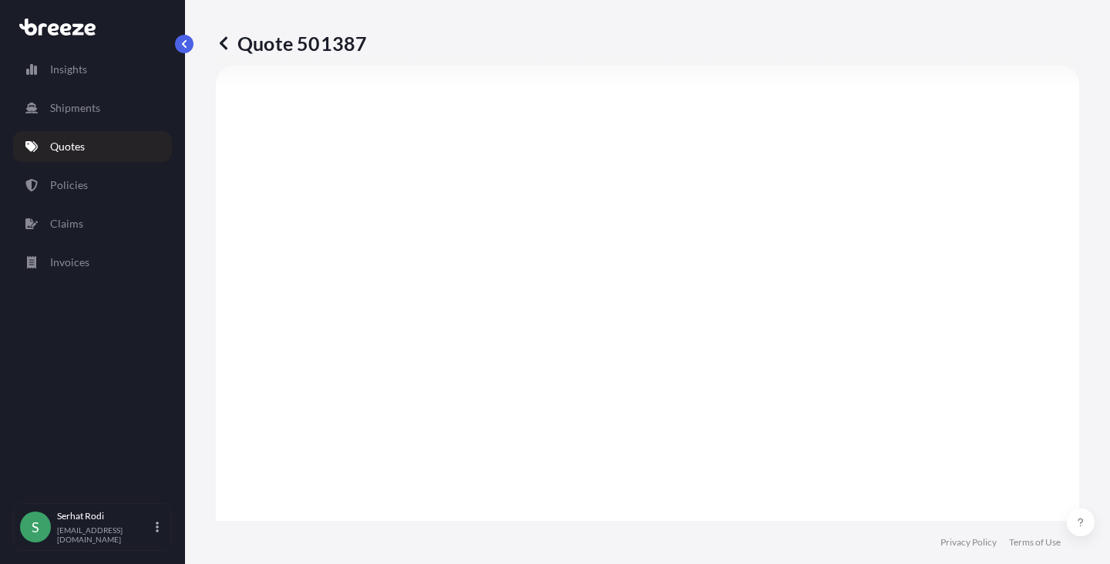
scroll to position [79, 0]
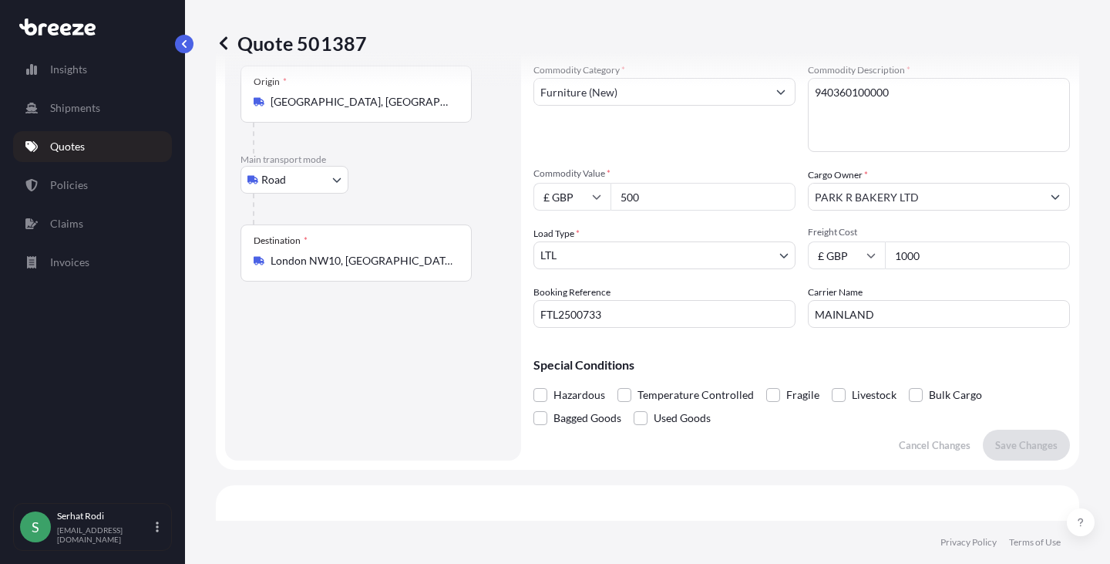
click at [661, 188] on input "500" at bounding box center [703, 197] width 185 height 28
click at [581, 203] on div "£ GBP 500" at bounding box center [665, 197] width 262 height 28
type input "1000"
click at [1014, 450] on p "Save Changes" at bounding box center [1026, 444] width 62 height 15
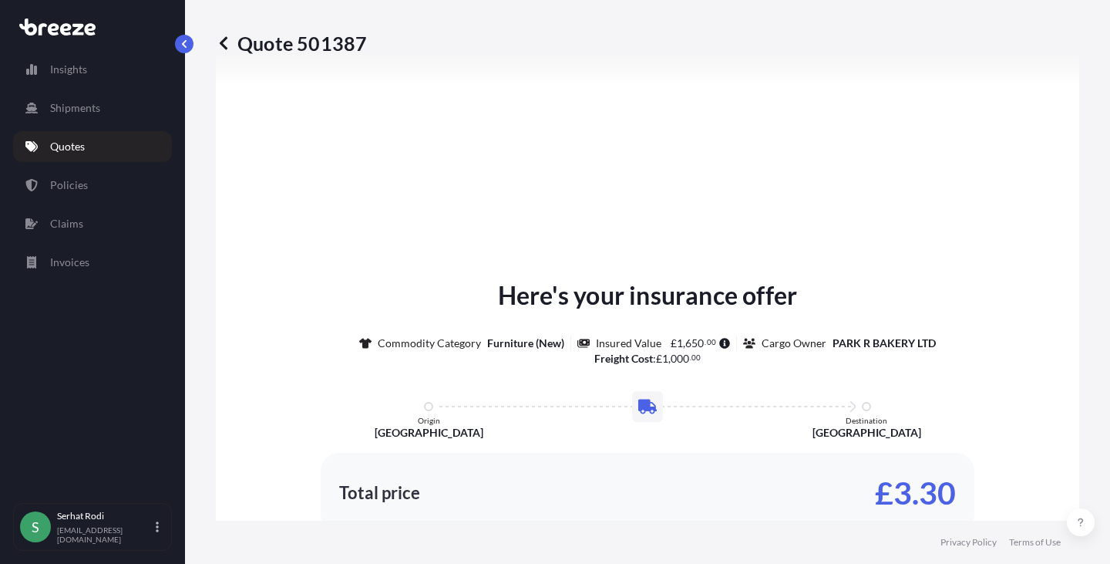
select select "Road"
select select "1"
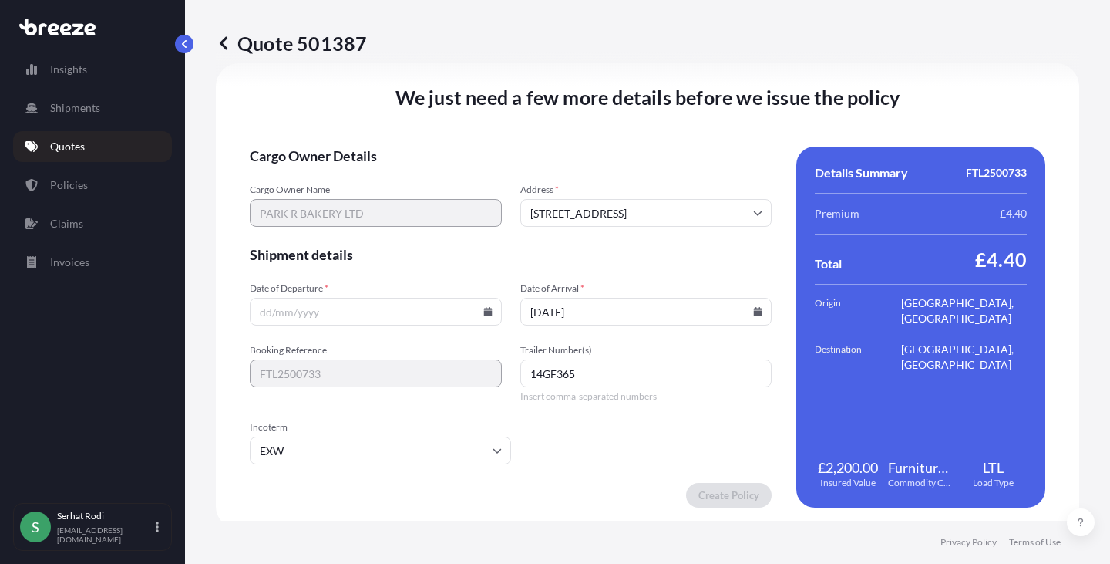
scroll to position [1923, 0]
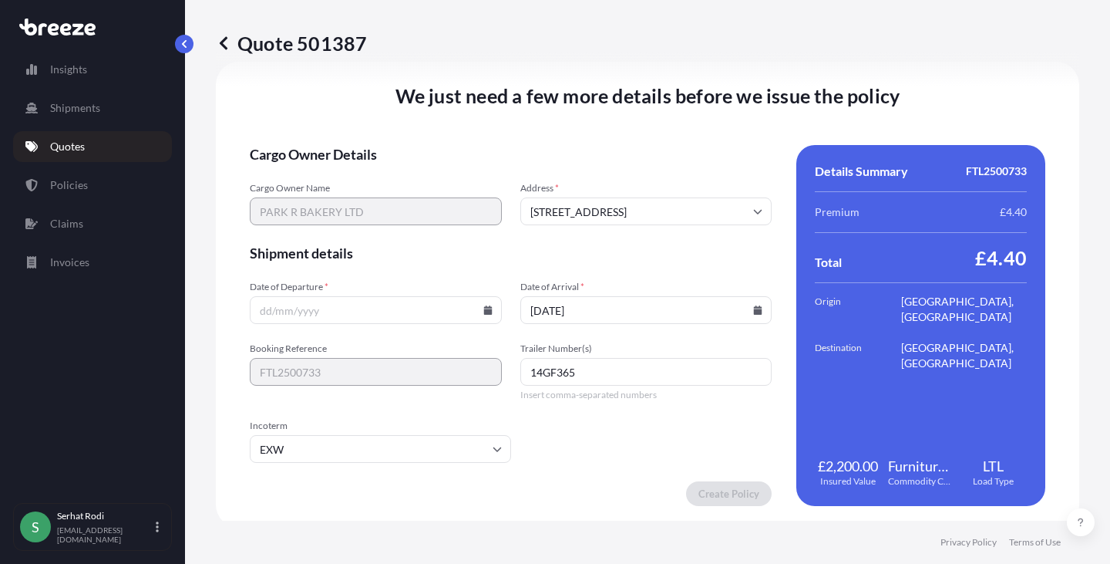
click at [315, 322] on input "Date of Departure *" at bounding box center [376, 310] width 252 height 28
click at [483, 309] on icon at bounding box center [487, 309] width 8 height 9
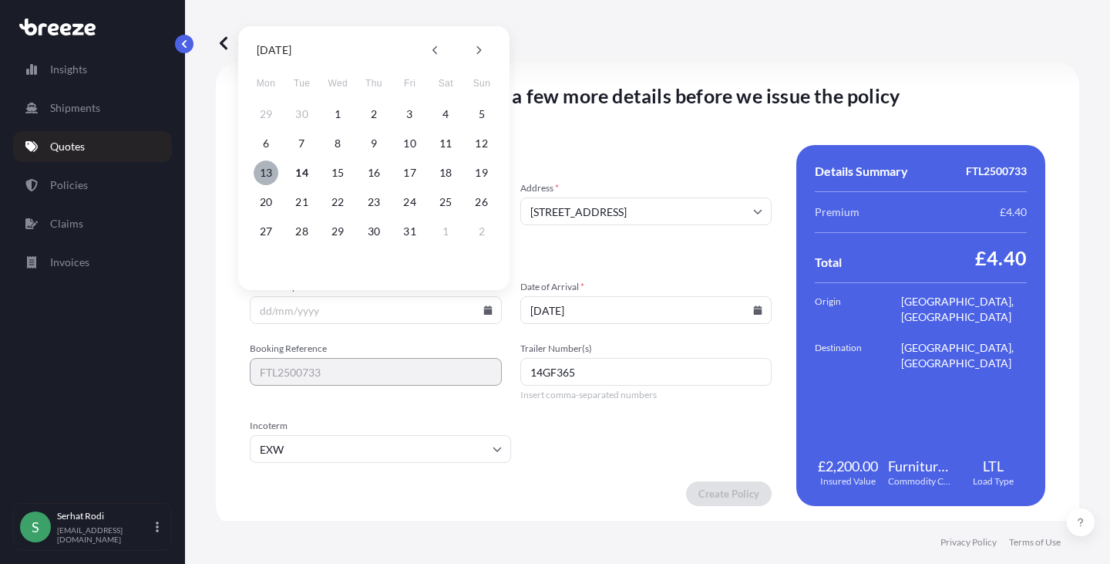
click at [264, 172] on button "13" at bounding box center [266, 172] width 25 height 25
type input "[DATE]"
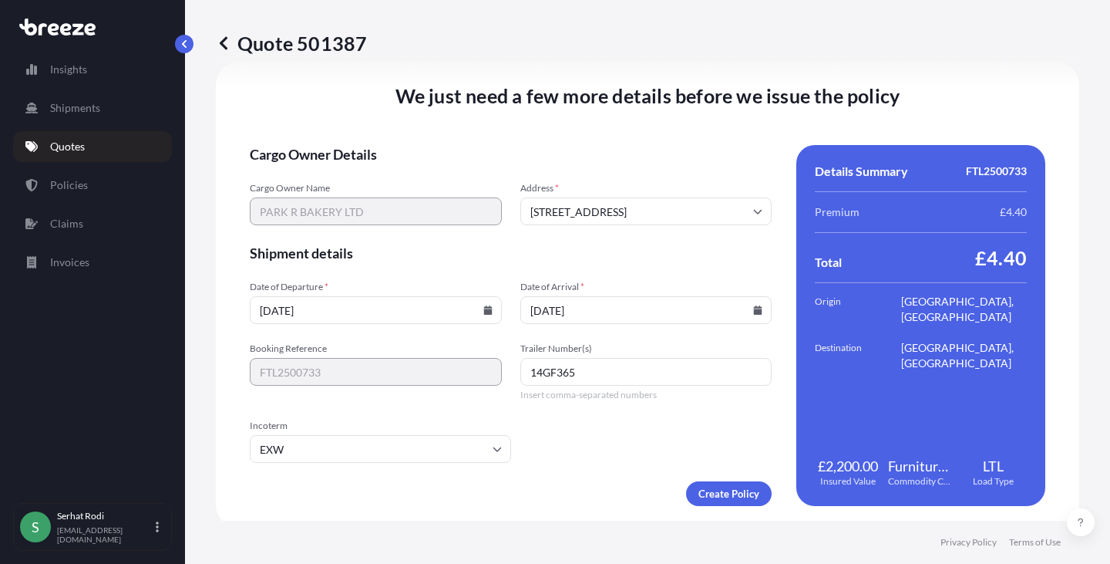
click at [628, 467] on form "Cargo Owner Details Cargo Owner Name PARK R BAKERY LTD Address * [STREET_ADDRES…" at bounding box center [511, 325] width 522 height 361
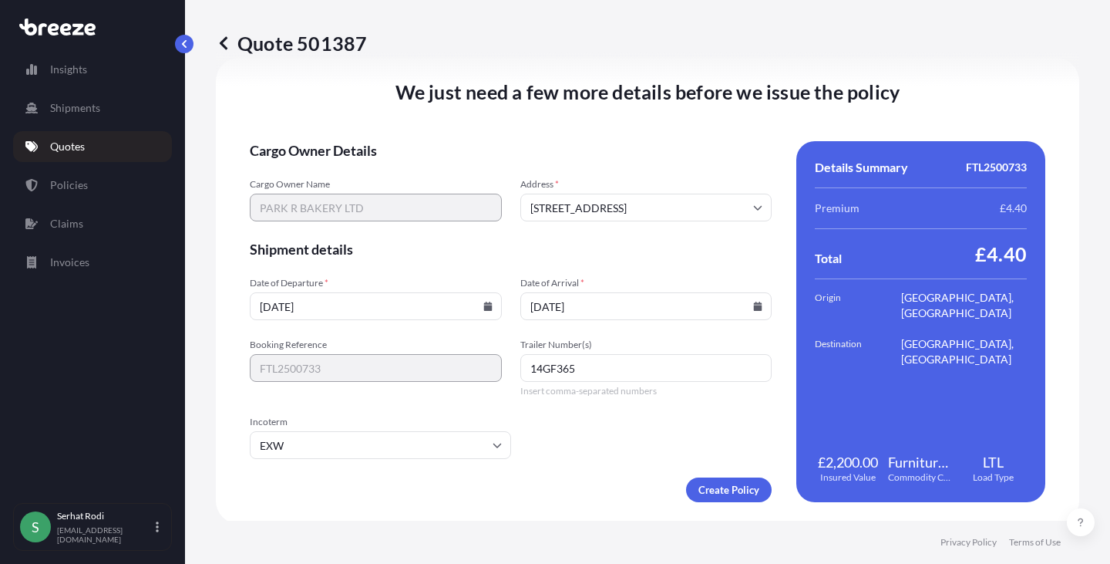
scroll to position [1930, 0]
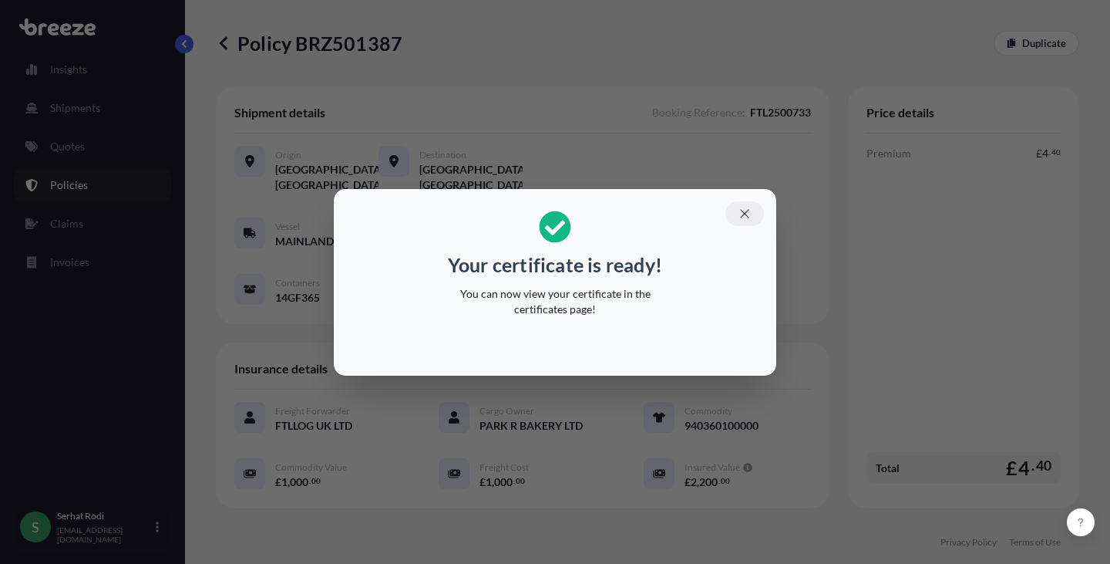
click at [745, 211] on icon "button" at bounding box center [745, 214] width 14 height 14
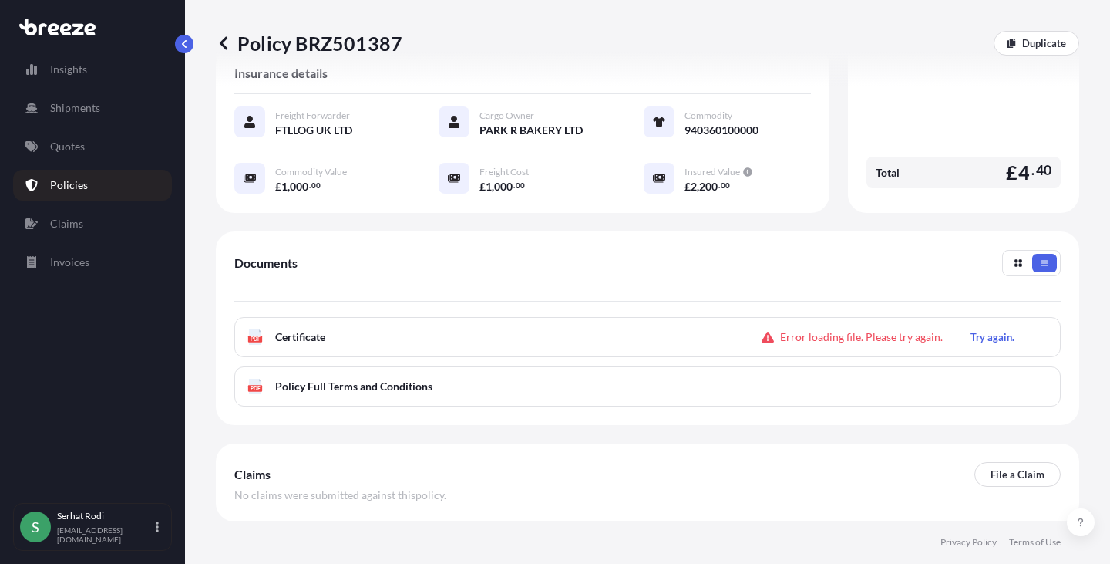
scroll to position [362, 0]
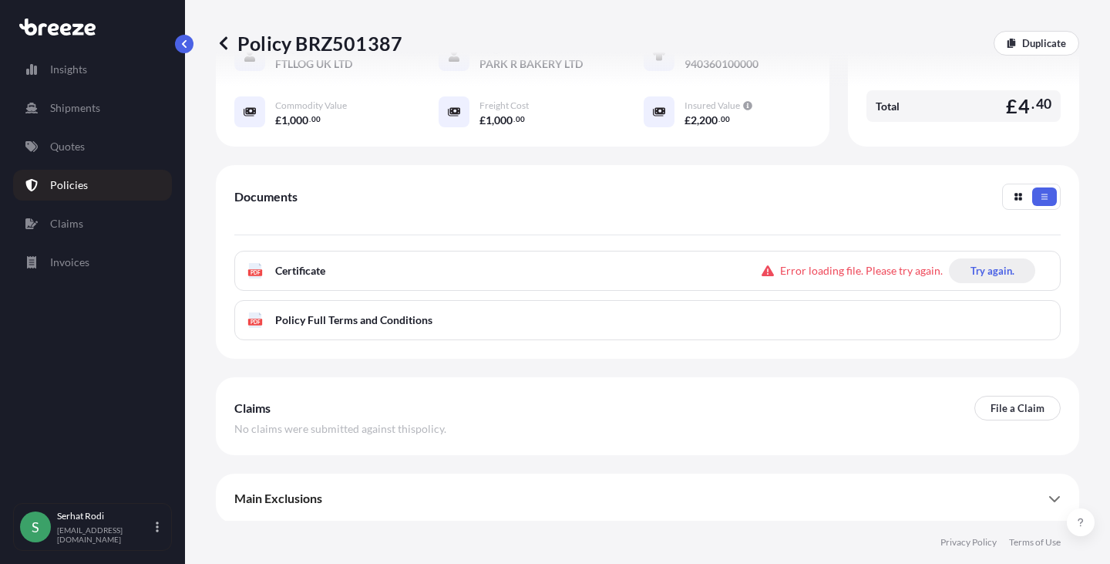
click at [990, 271] on p "Try again." at bounding box center [993, 270] width 44 height 15
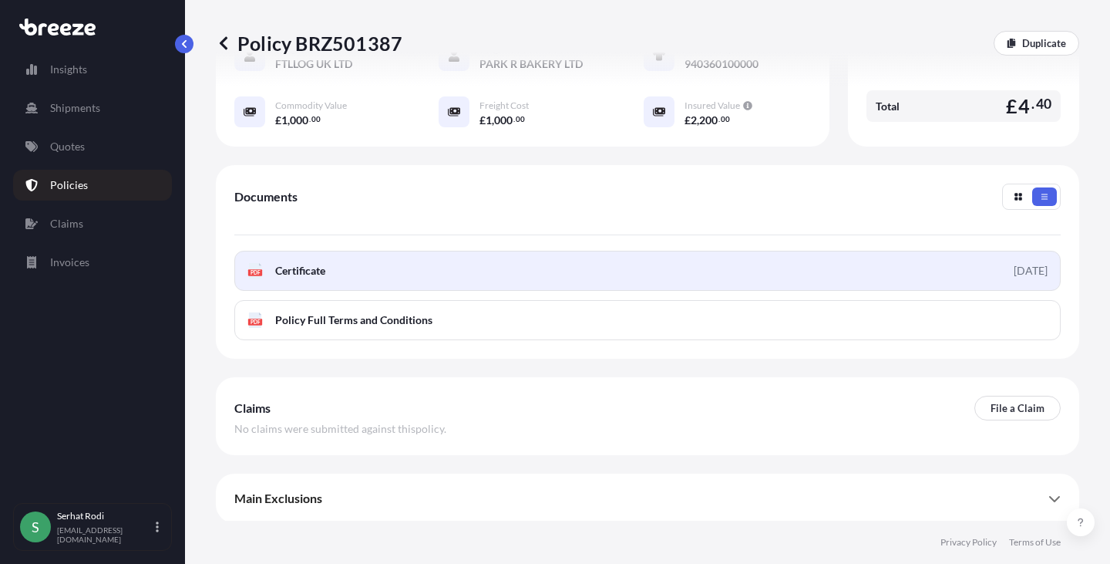
click at [1014, 265] on div "[DATE]" at bounding box center [1031, 270] width 34 height 15
